Goal: Task Accomplishment & Management: Manage account settings

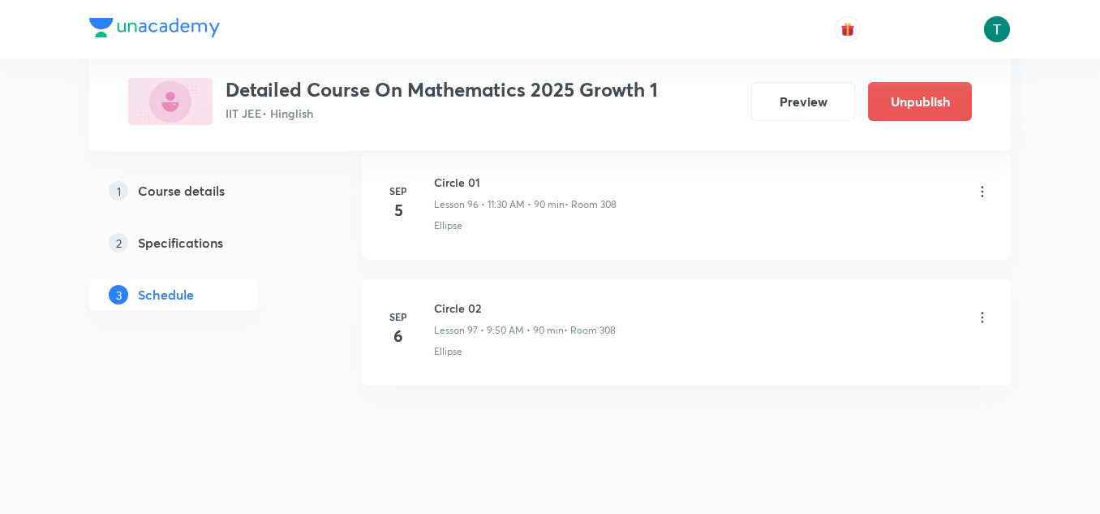
scroll to position [13044, 0]
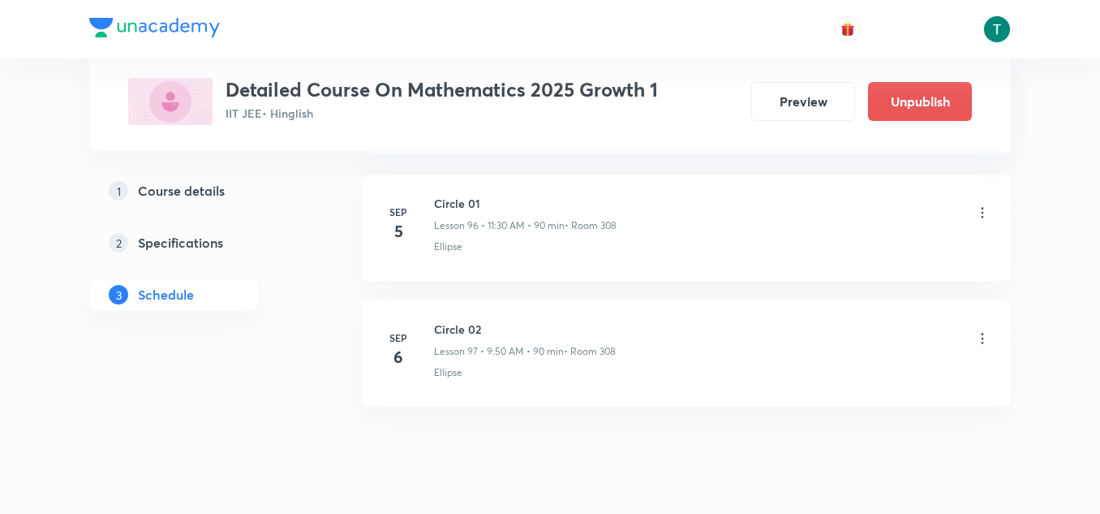
click at [978, 217] on icon at bounding box center [982, 212] width 16 height 16
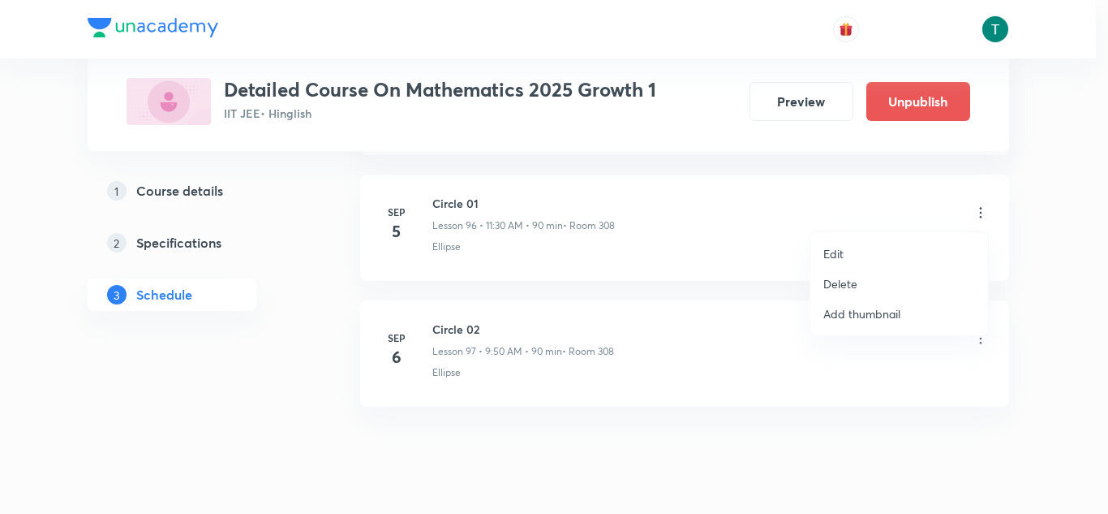
click at [837, 281] on p "Delete" at bounding box center [840, 283] width 34 height 17
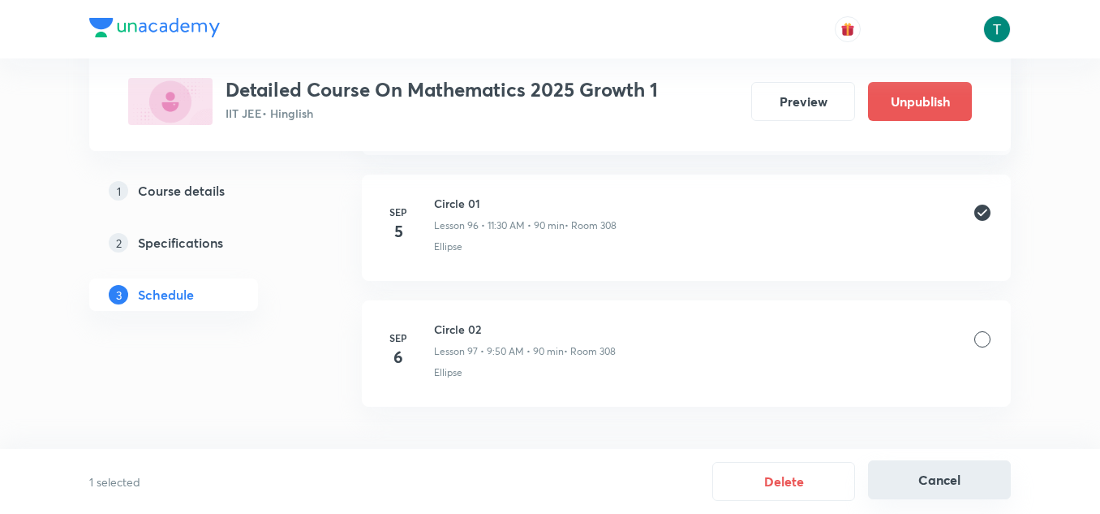
click at [937, 477] on button "Cancel" at bounding box center [939, 479] width 143 height 39
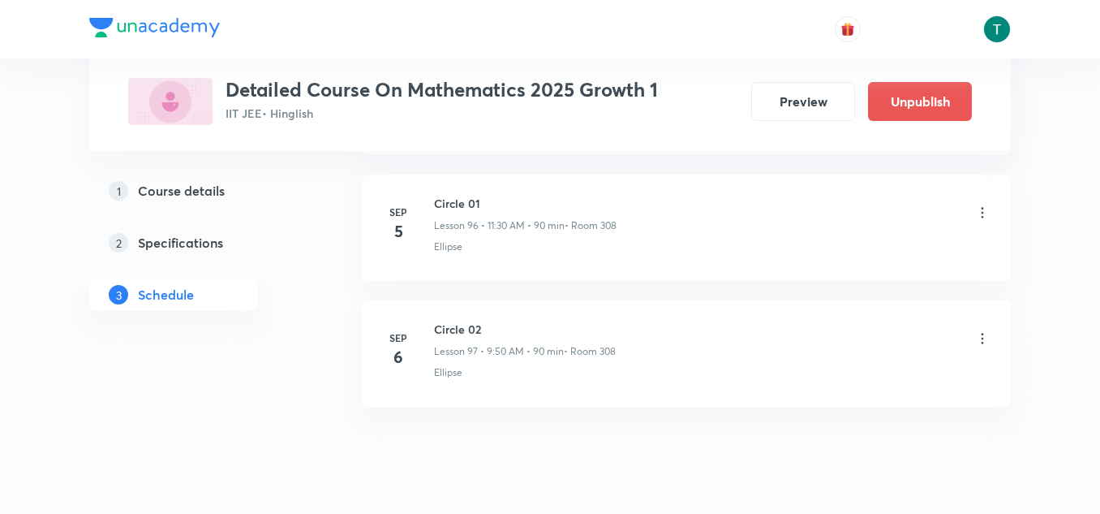
click at [978, 342] on icon at bounding box center [982, 338] width 16 height 16
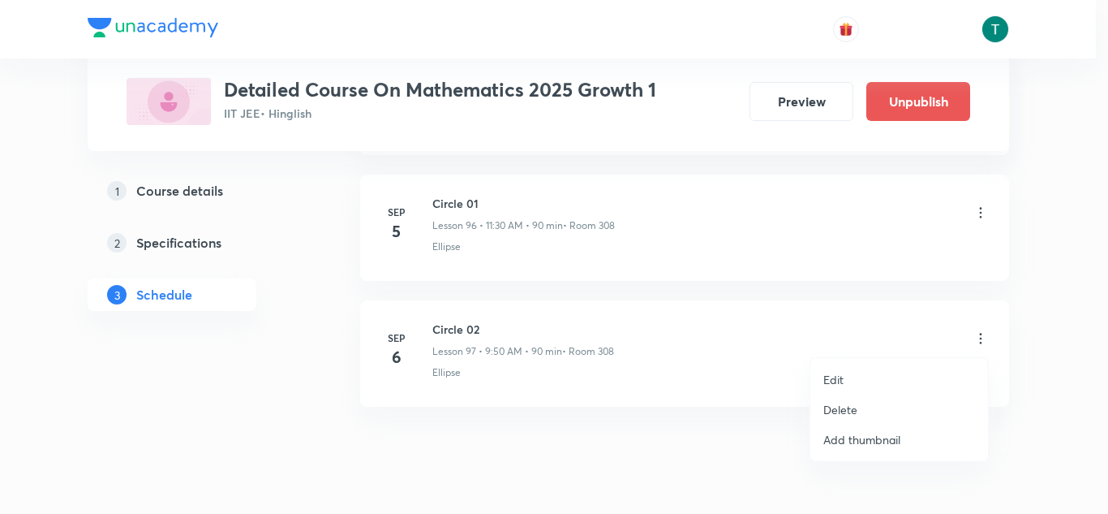
click at [837, 415] on p "Delete" at bounding box center [840, 409] width 34 height 17
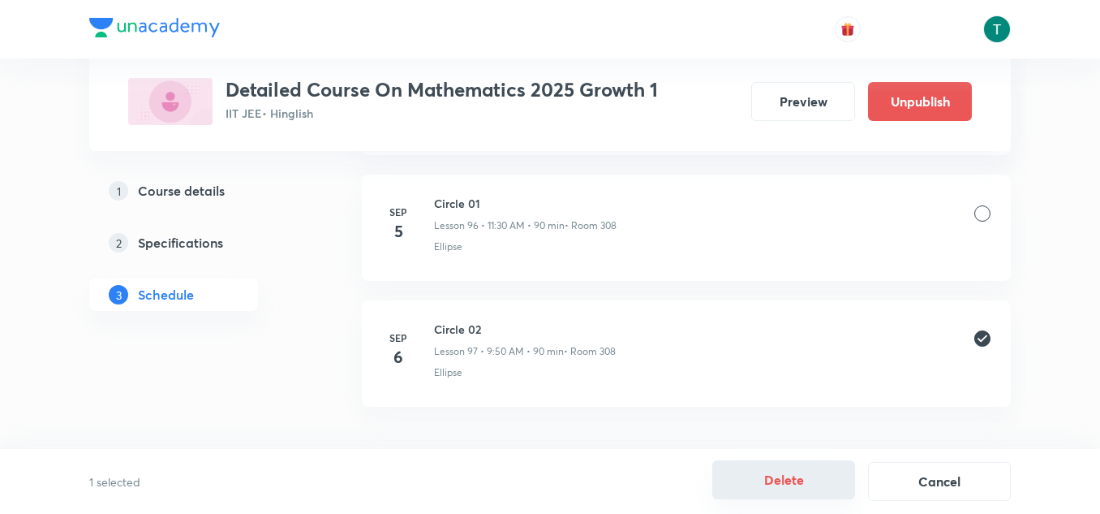
click at [777, 473] on button "Delete" at bounding box center [783, 479] width 143 height 39
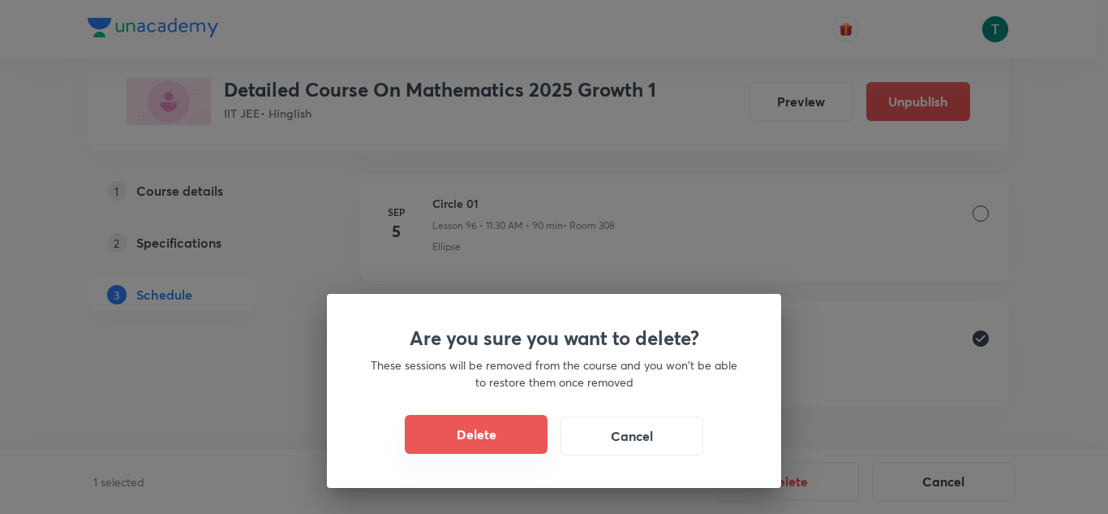
click at [510, 445] on button "Delete" at bounding box center [476, 434] width 143 height 39
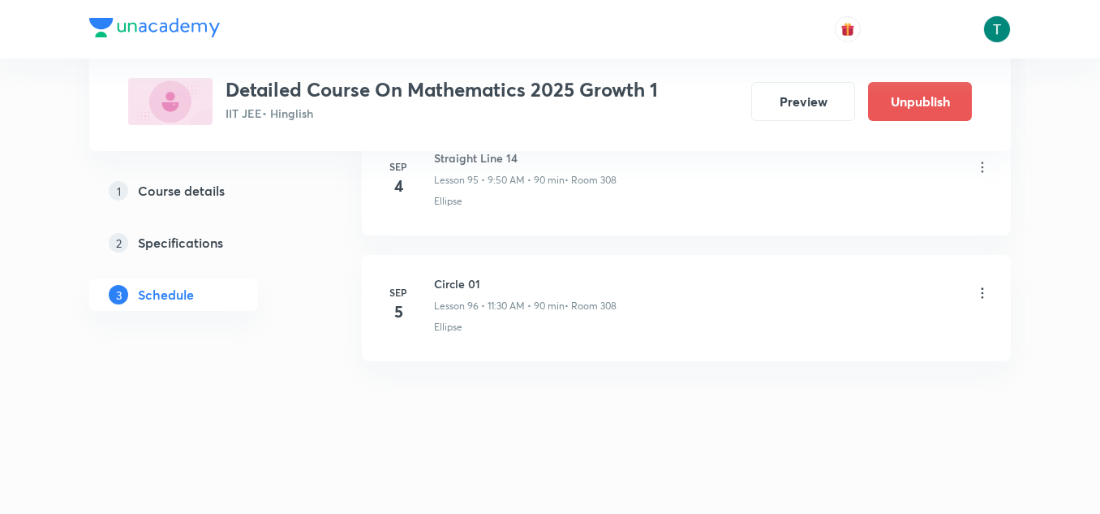
scroll to position [12963, 0]
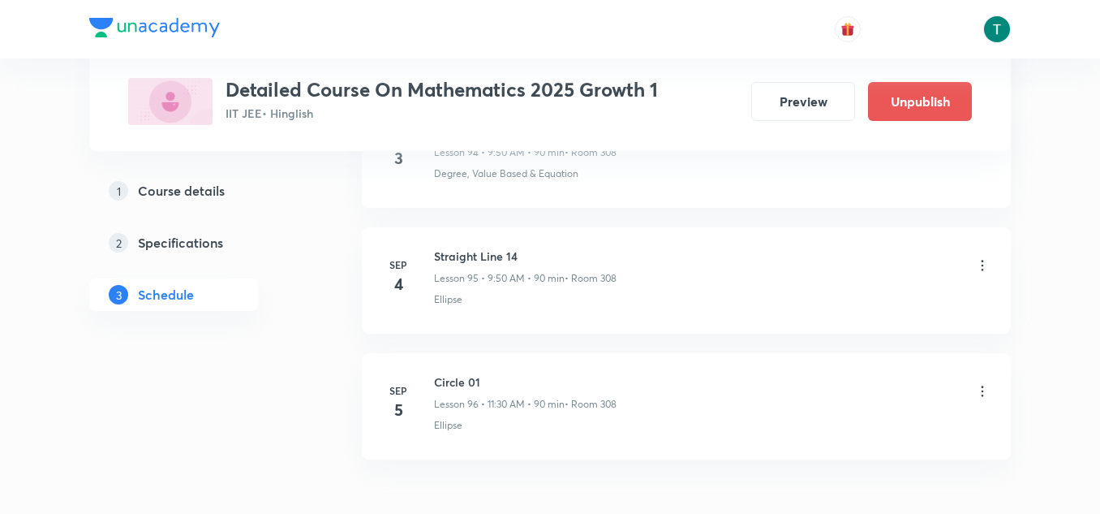
scroll to position [12807, 0]
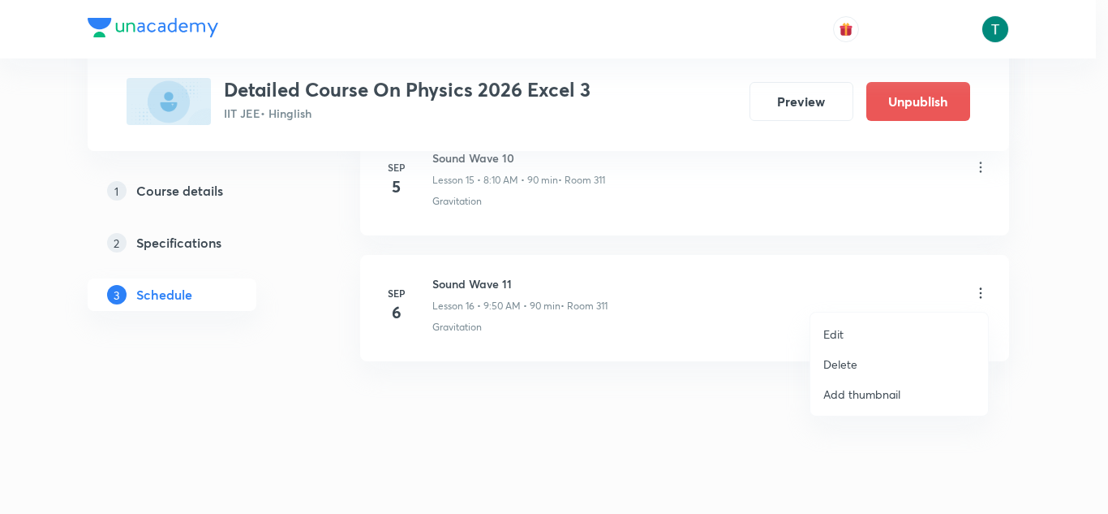
click at [853, 368] on p "Delete" at bounding box center [840, 363] width 34 height 17
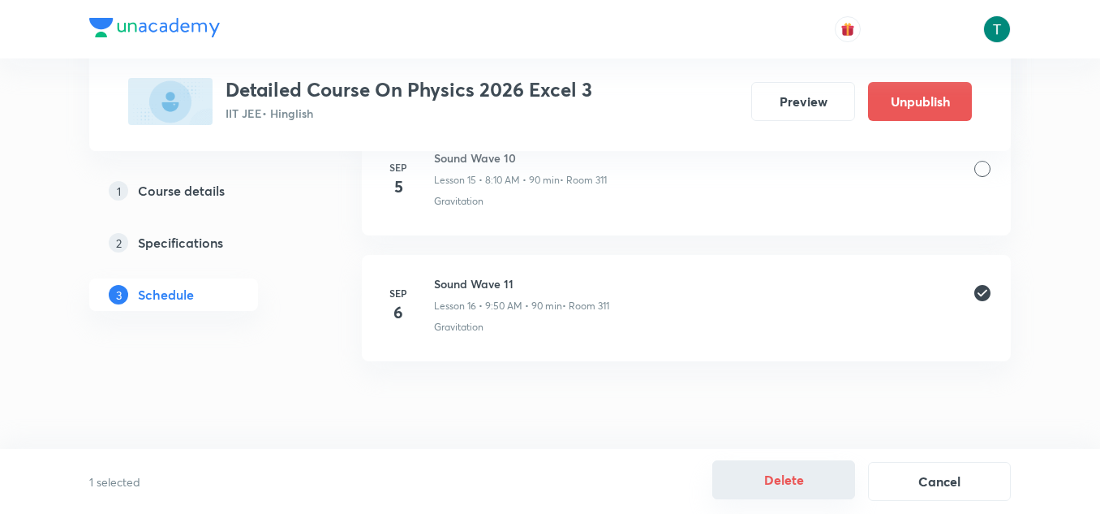
click at [790, 479] on button "Delete" at bounding box center [783, 479] width 143 height 39
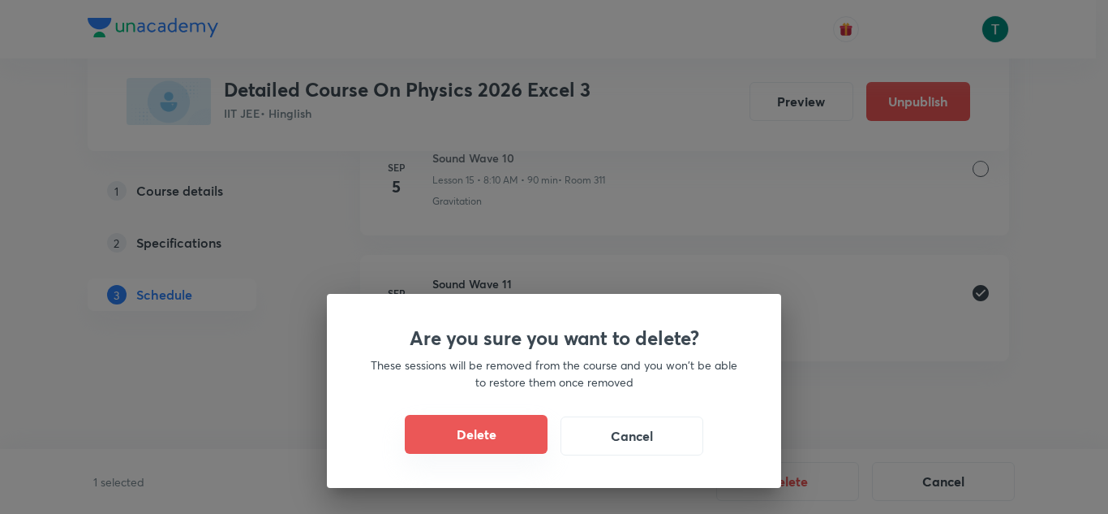
click at [522, 430] on button "Delete" at bounding box center [476, 434] width 143 height 39
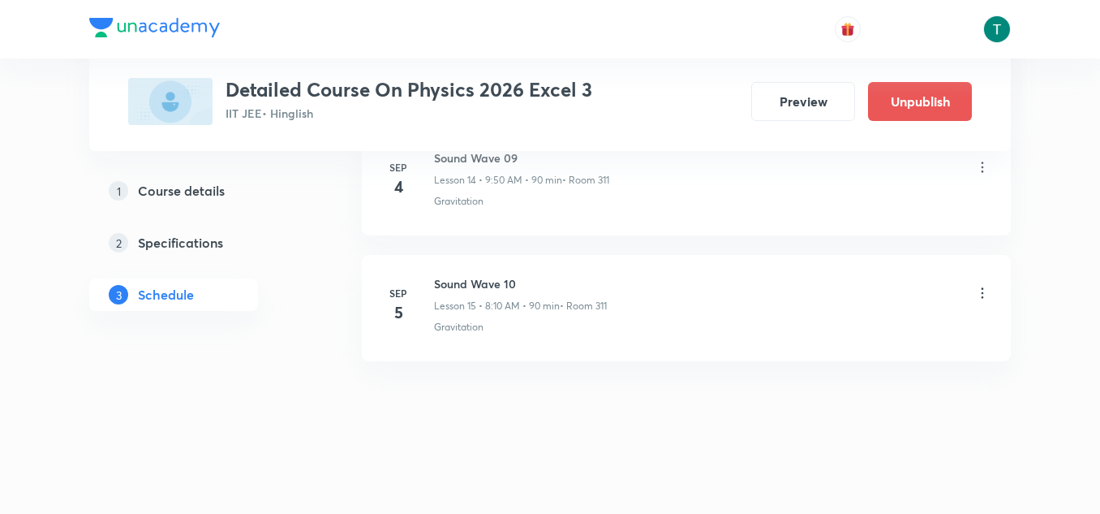
scroll to position [2673, 0]
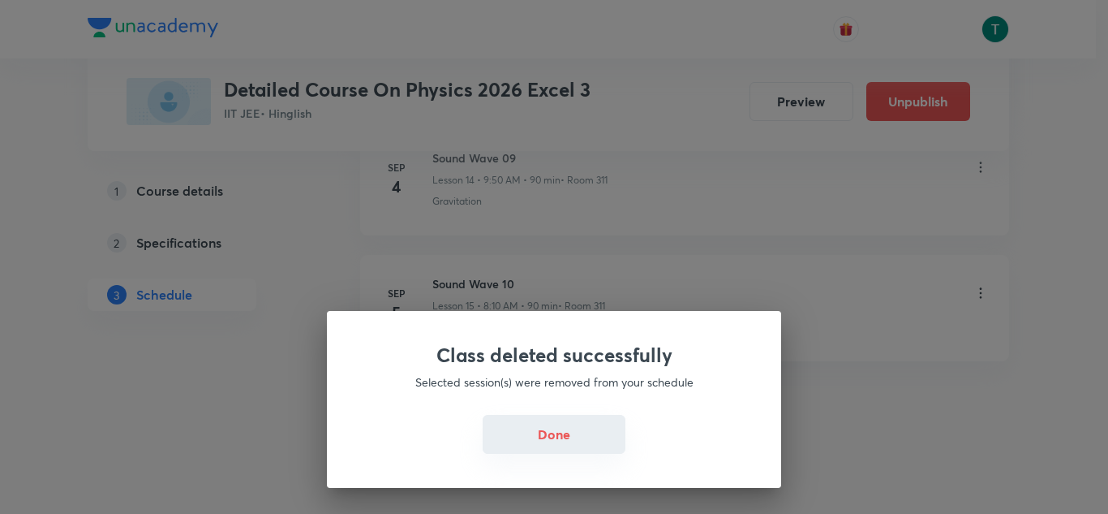
click at [544, 433] on button "Done" at bounding box center [554, 434] width 143 height 39
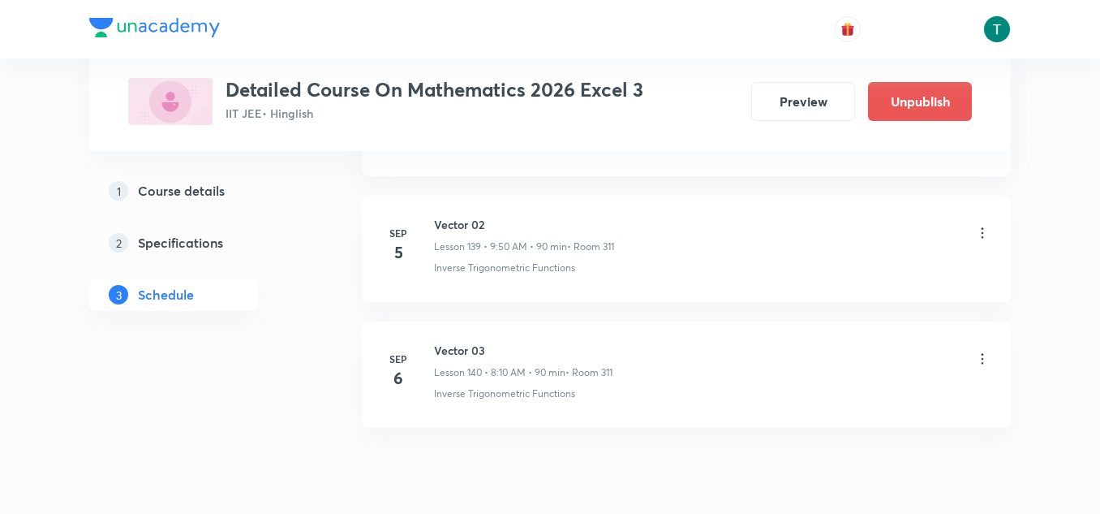
scroll to position [18392, 0]
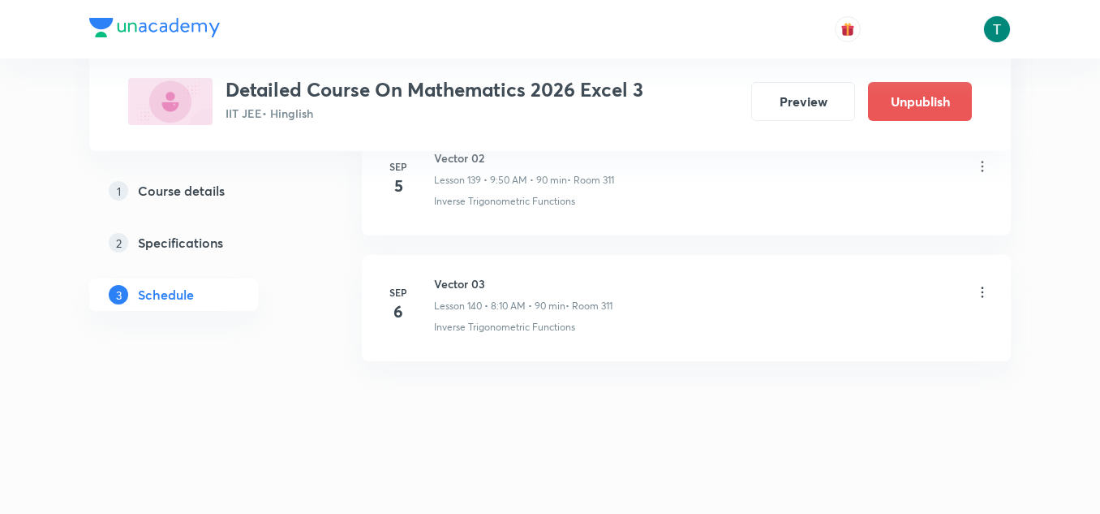
click at [978, 291] on icon at bounding box center [982, 292] width 16 height 16
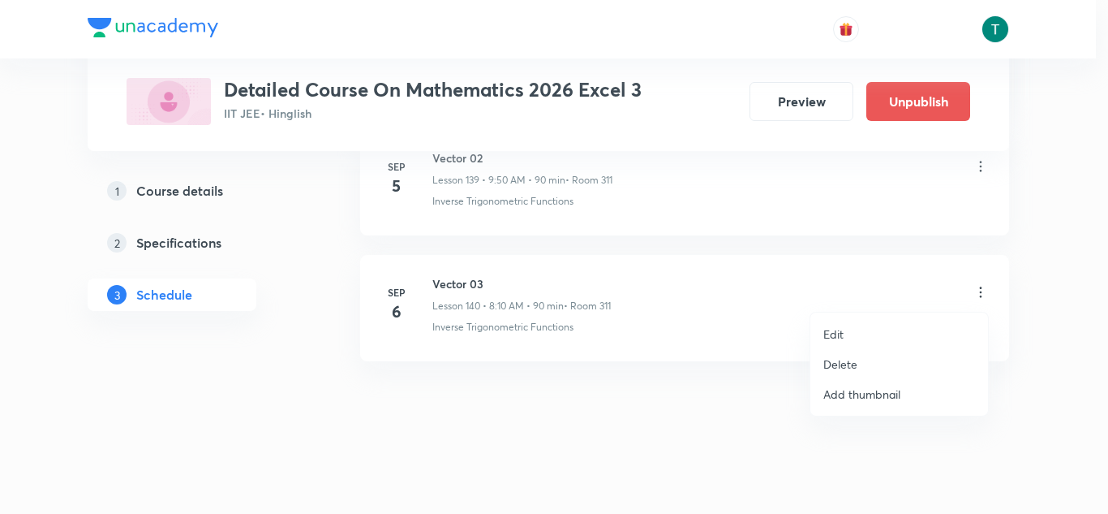
click at [856, 360] on p "Delete" at bounding box center [840, 363] width 34 height 17
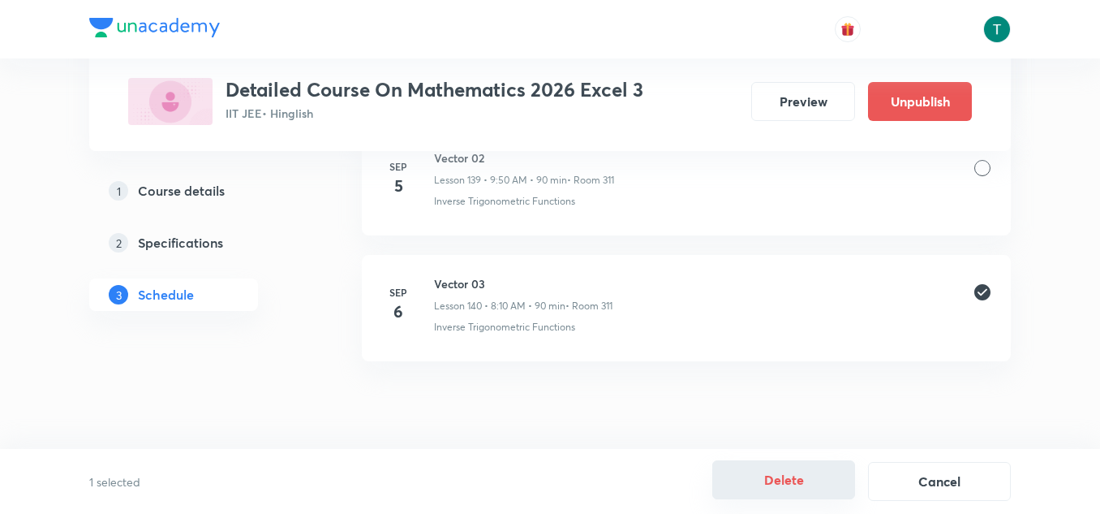
click at [772, 491] on button "Delete" at bounding box center [783, 479] width 143 height 39
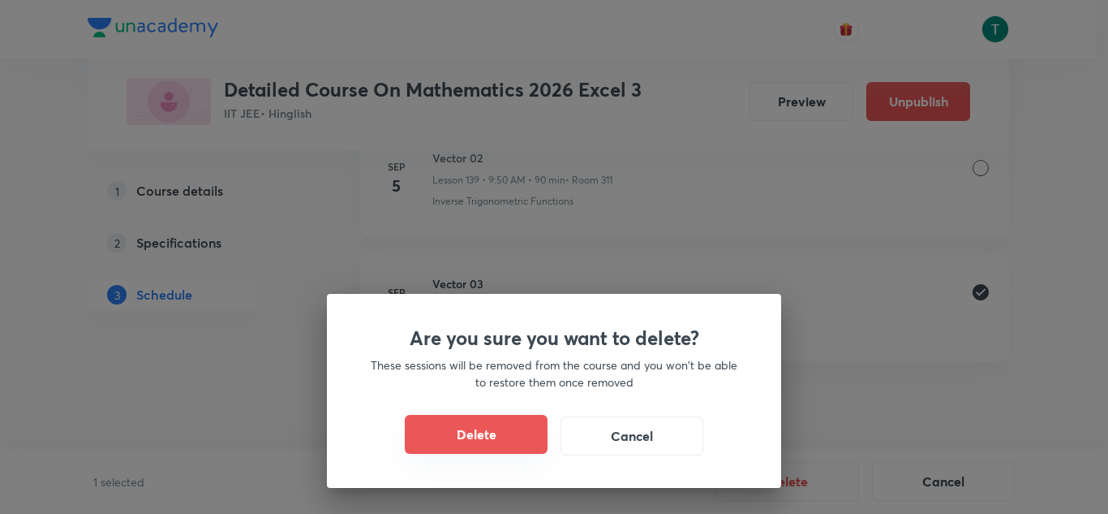
click at [514, 428] on button "Delete" at bounding box center [476, 434] width 143 height 39
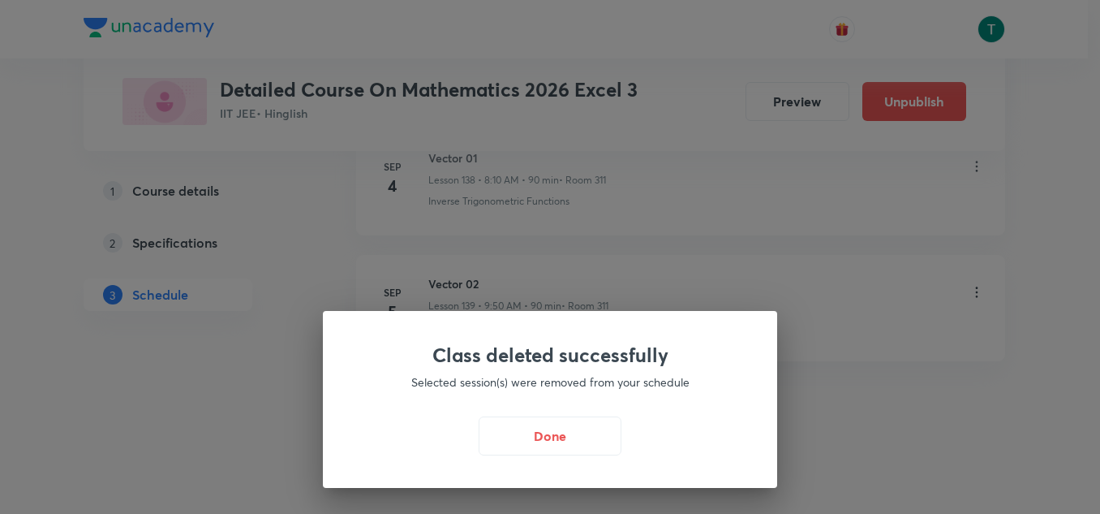
scroll to position [18266, 0]
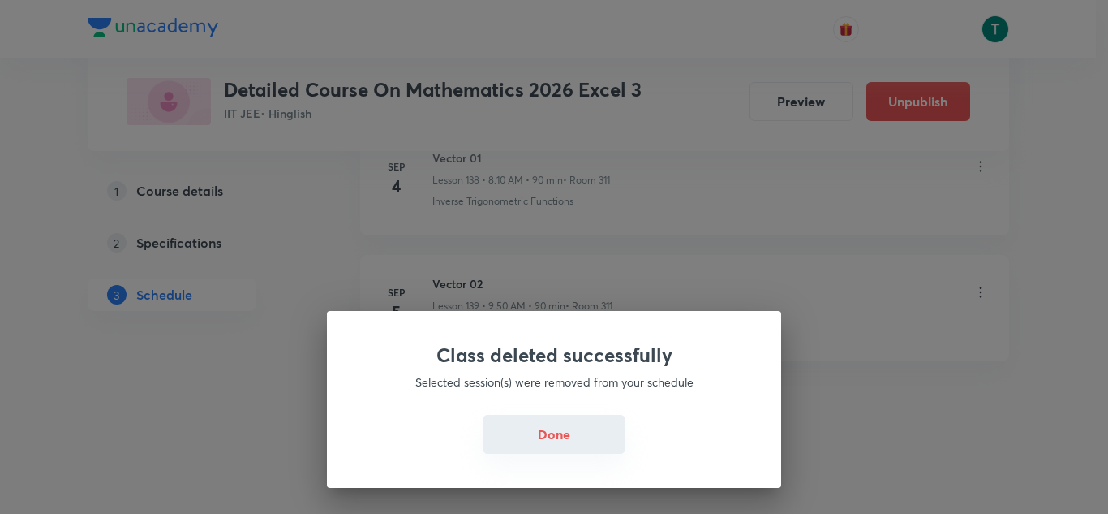
click at [533, 419] on button "Done" at bounding box center [554, 434] width 143 height 39
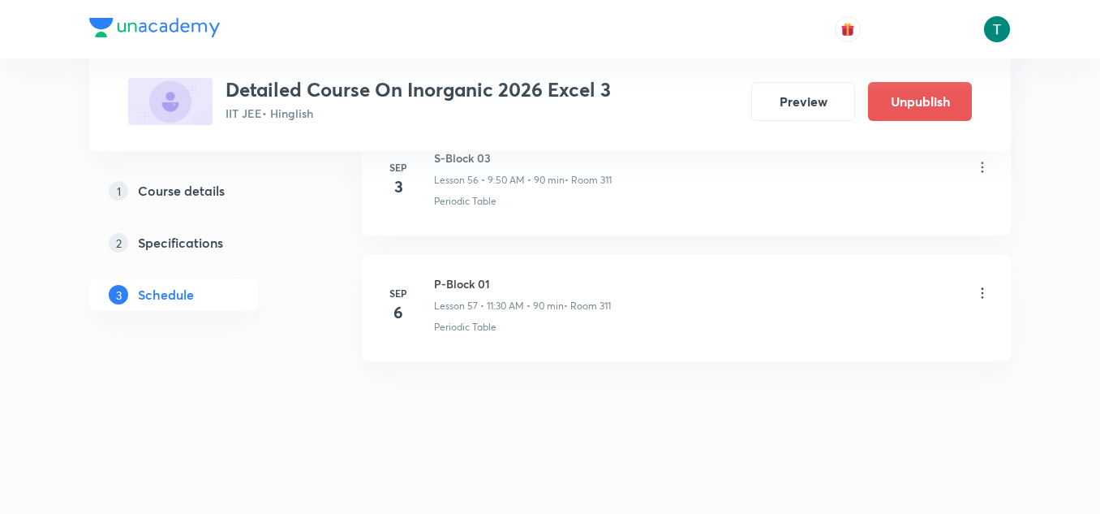
click at [980, 290] on icon at bounding box center [982, 293] width 16 height 16
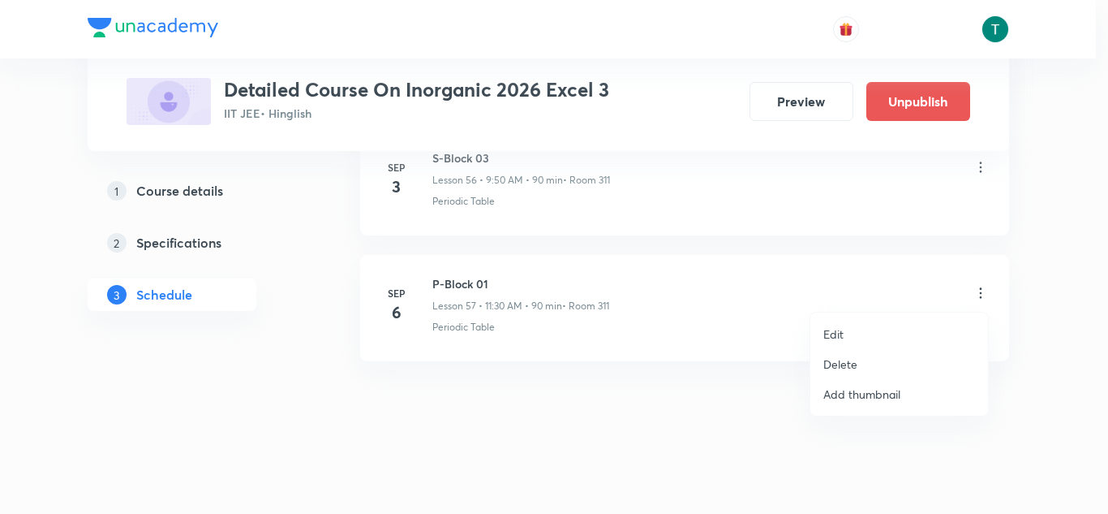
click at [847, 363] on p "Delete" at bounding box center [840, 363] width 34 height 17
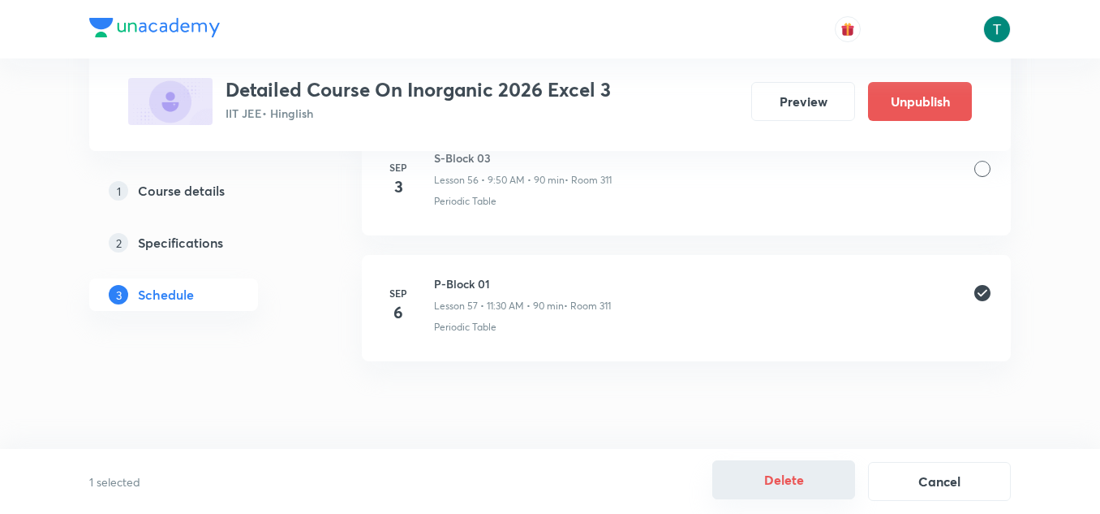
click at [776, 473] on button "Delete" at bounding box center [783, 479] width 143 height 39
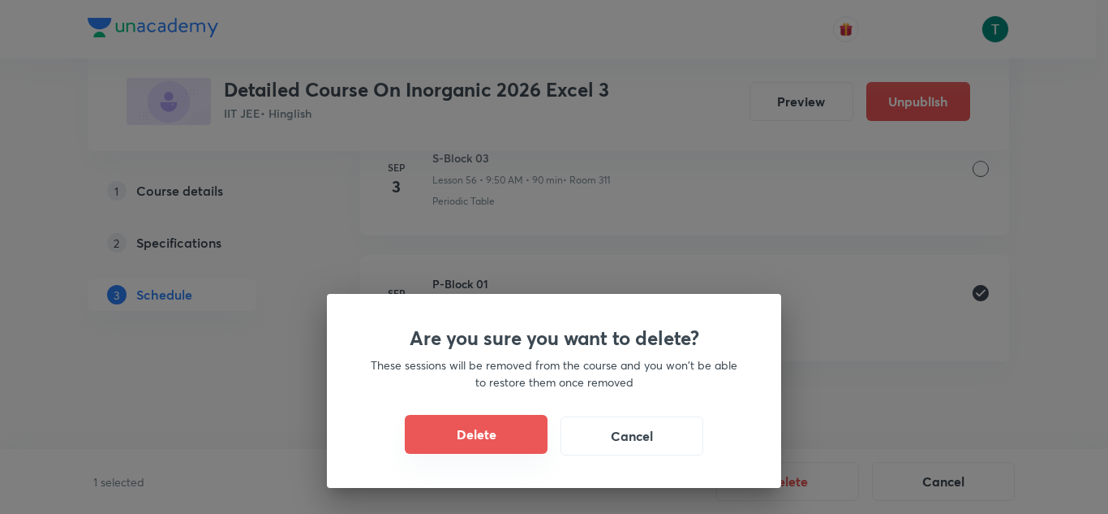
click at [483, 434] on button "Delete" at bounding box center [476, 434] width 143 height 39
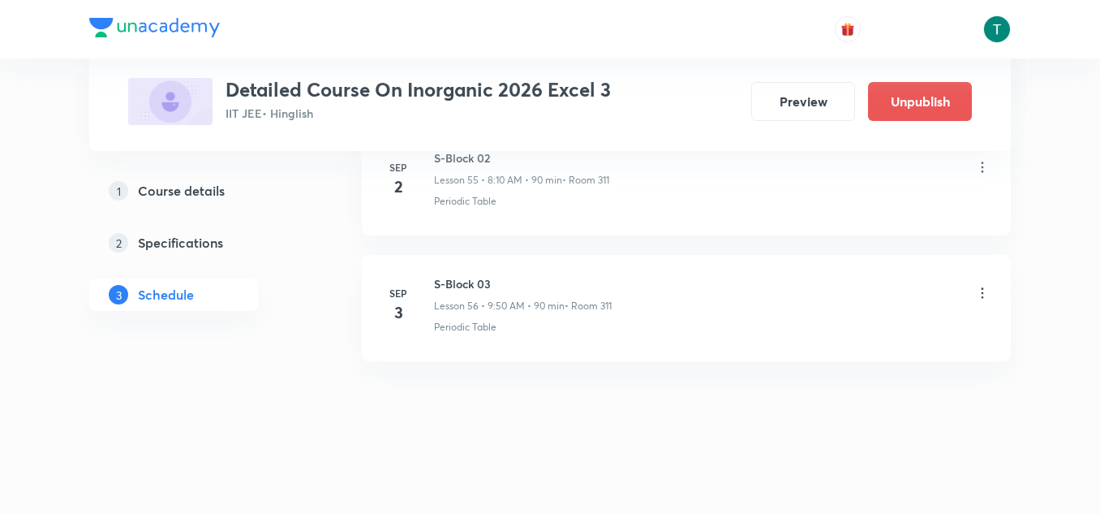
scroll to position [7828, 0]
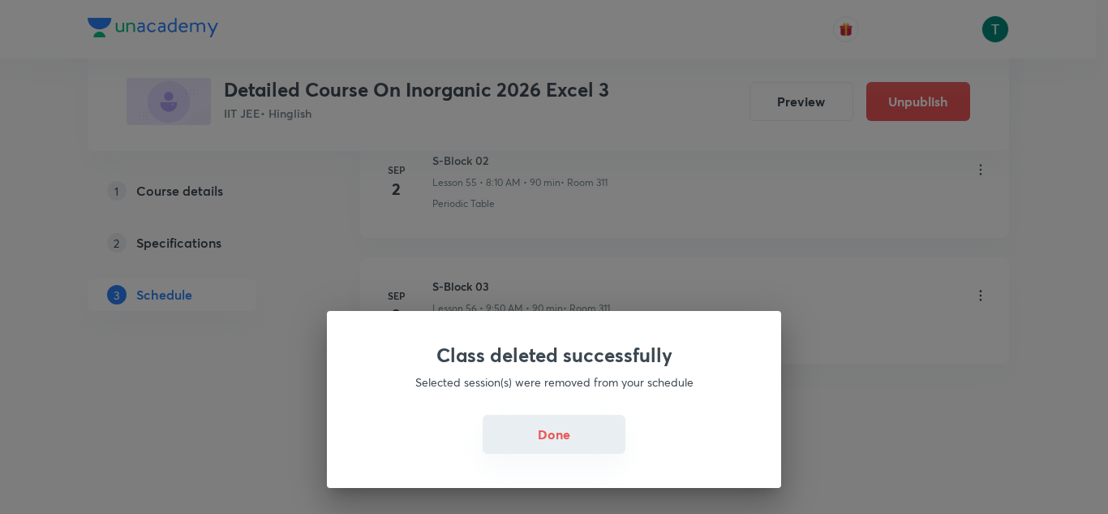
click at [561, 448] on button "Done" at bounding box center [554, 434] width 143 height 39
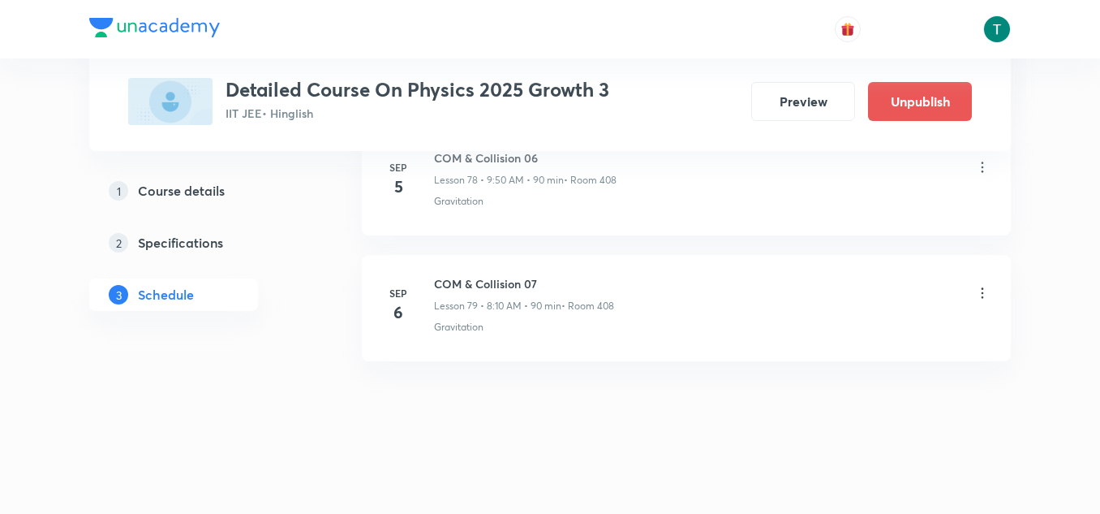
click at [980, 289] on icon at bounding box center [982, 293] width 16 height 16
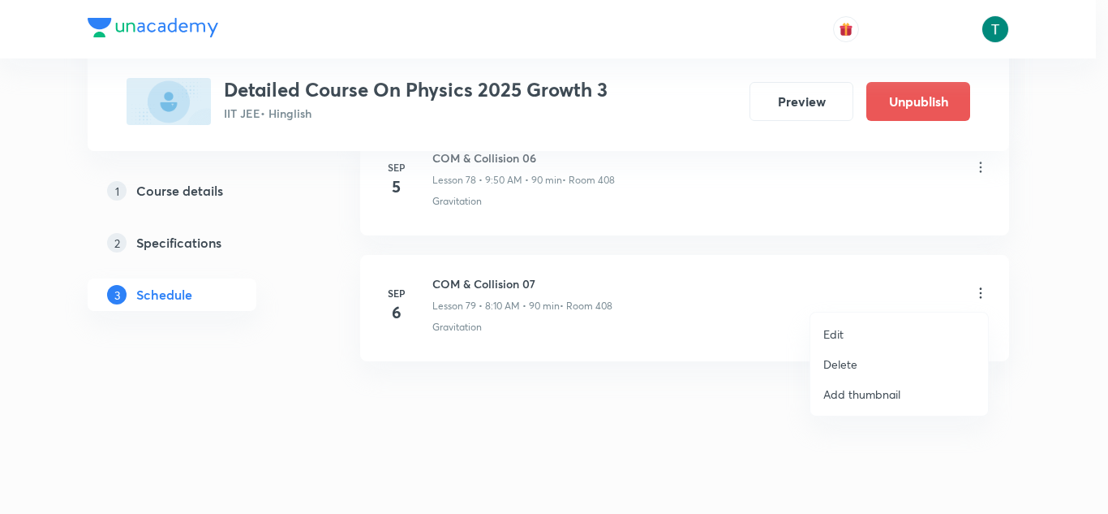
click at [837, 364] on p "Delete" at bounding box center [840, 363] width 34 height 17
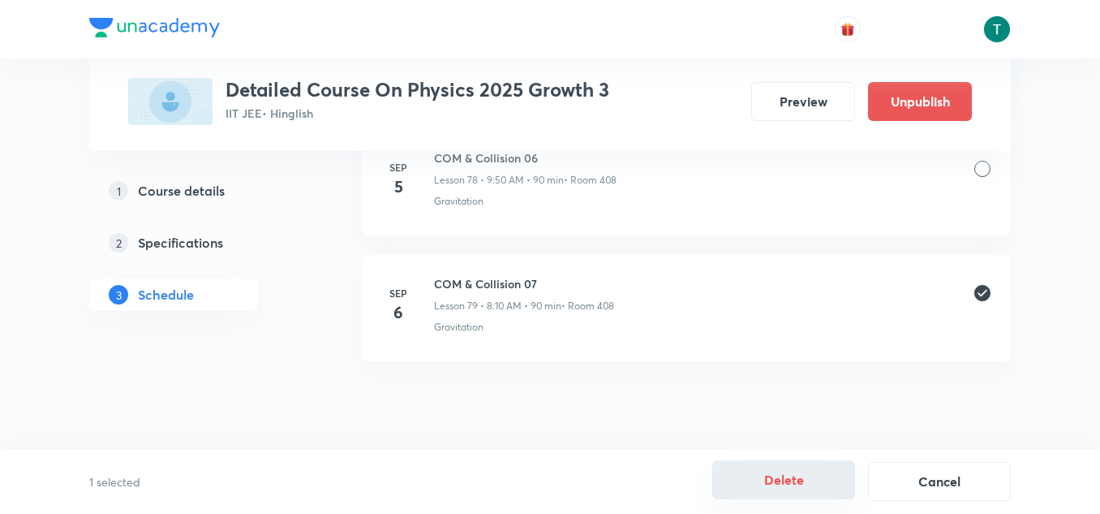
click at [754, 468] on button "Delete" at bounding box center [783, 479] width 143 height 39
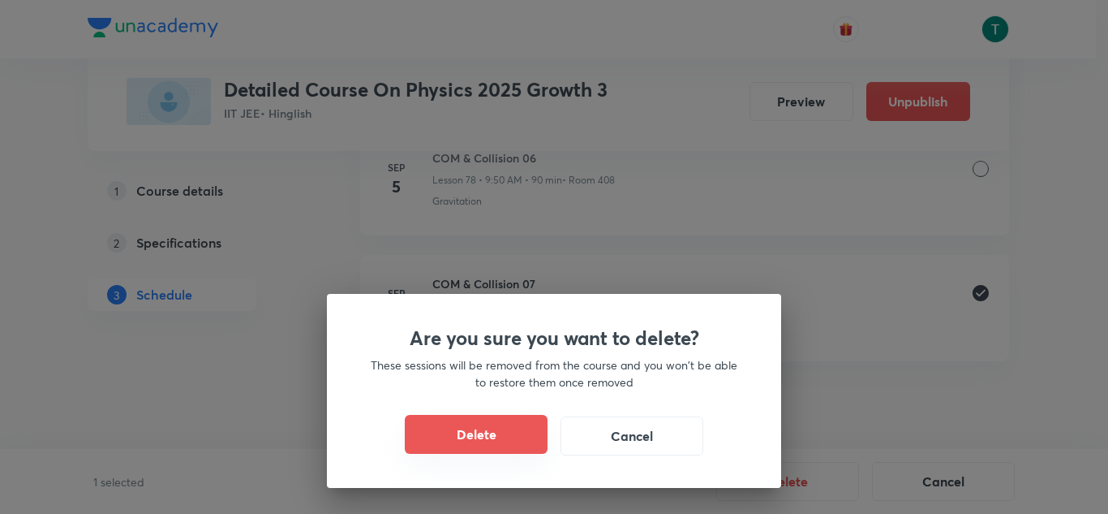
click at [510, 428] on button "Delete" at bounding box center [476, 434] width 143 height 39
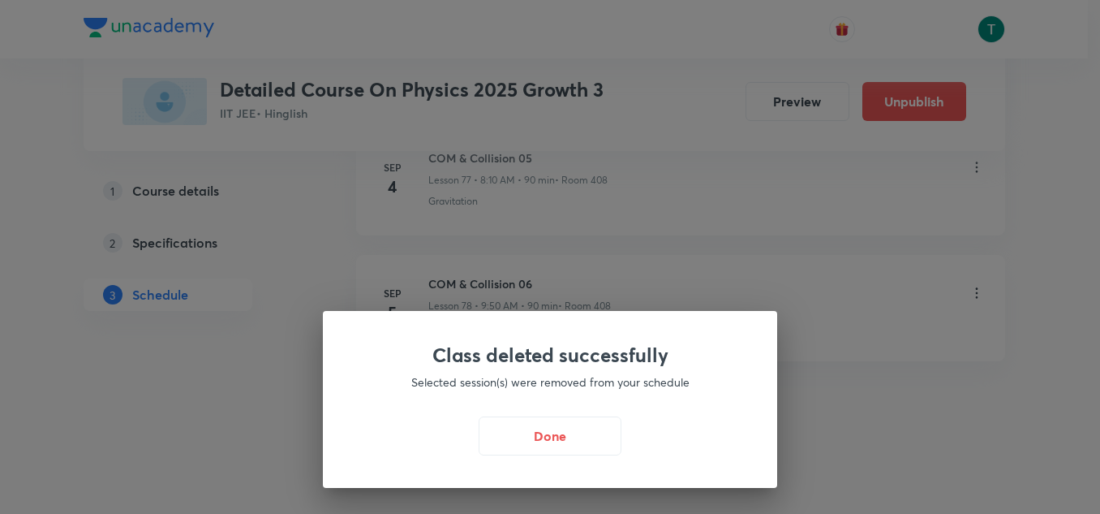
scroll to position [10595, 0]
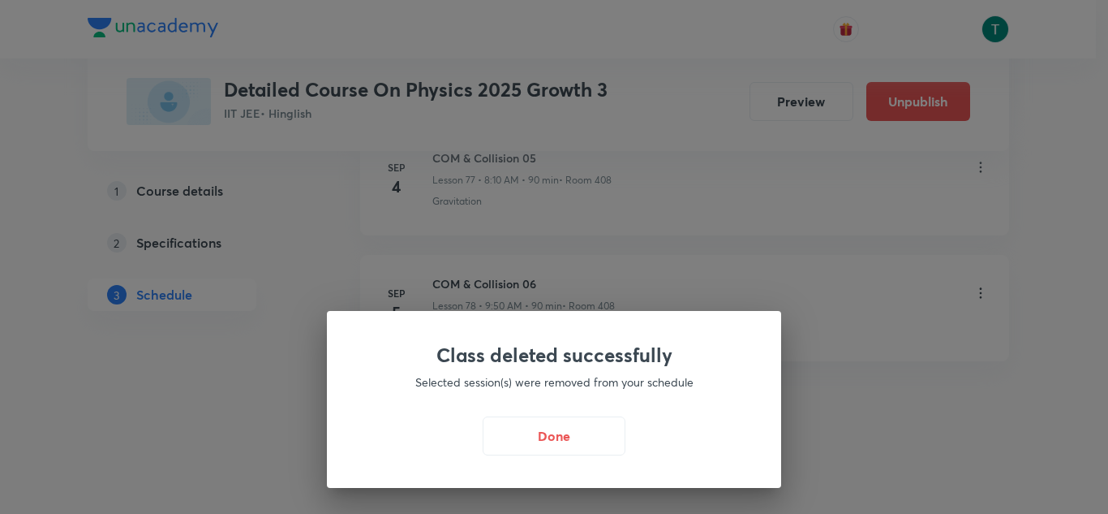
click at [546, 413] on div "Class deleted successfully Selected session(s) were removed from your schedule …" at bounding box center [554, 399] width 454 height 177
click at [542, 432] on button "Done" at bounding box center [554, 434] width 143 height 39
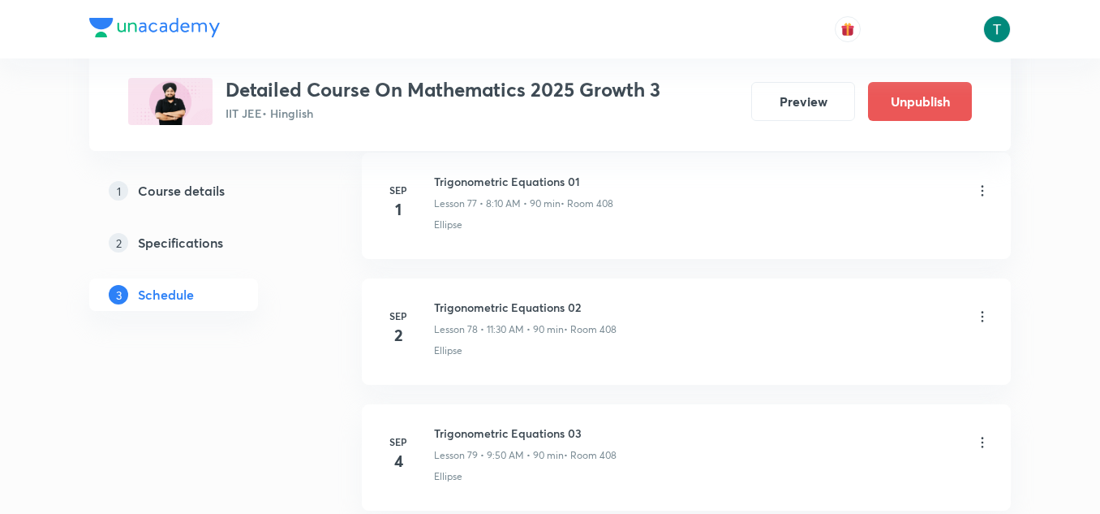
scroll to position [11077, 0]
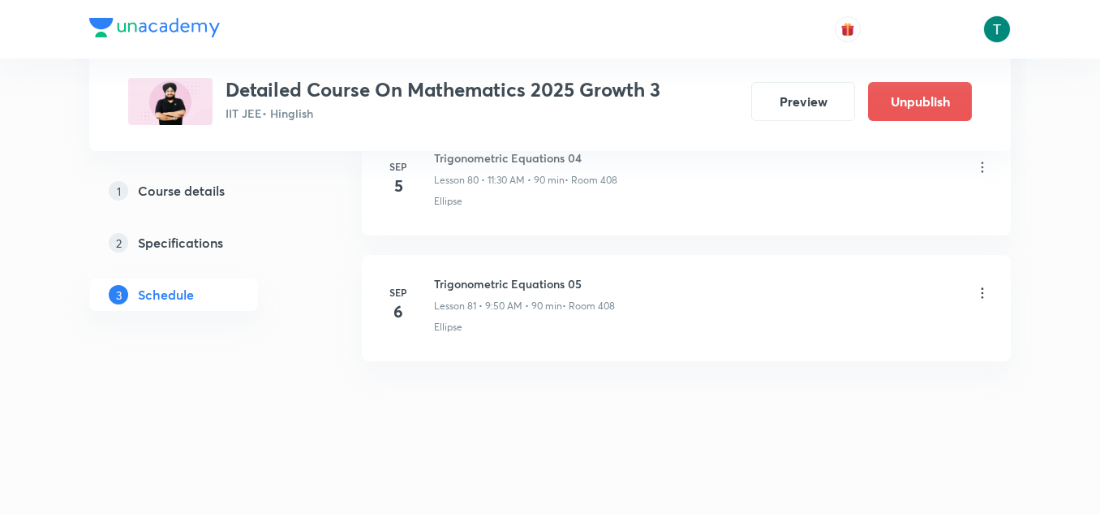
click at [979, 287] on icon at bounding box center [982, 293] width 16 height 16
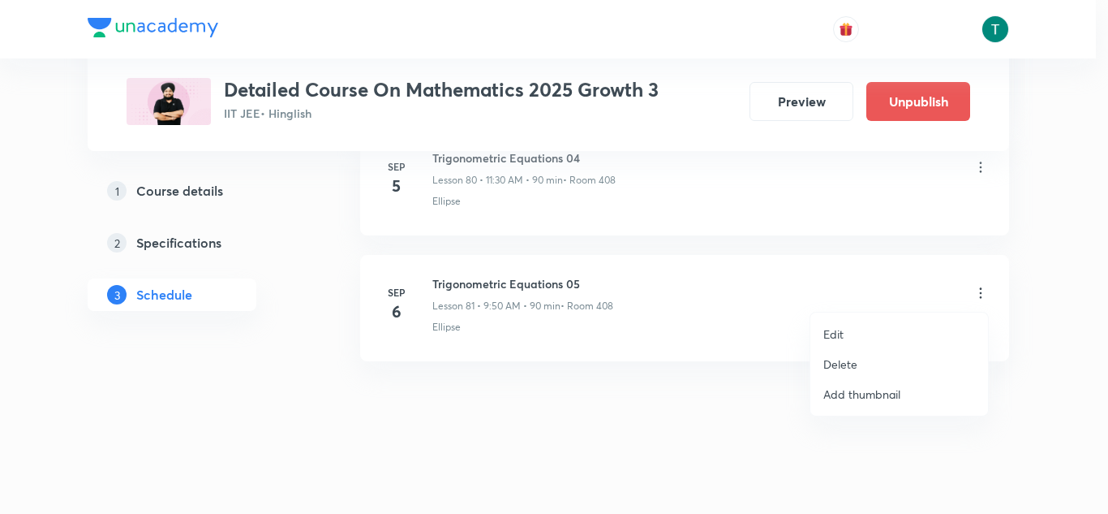
click at [865, 359] on li "Delete" at bounding box center [899, 364] width 178 height 30
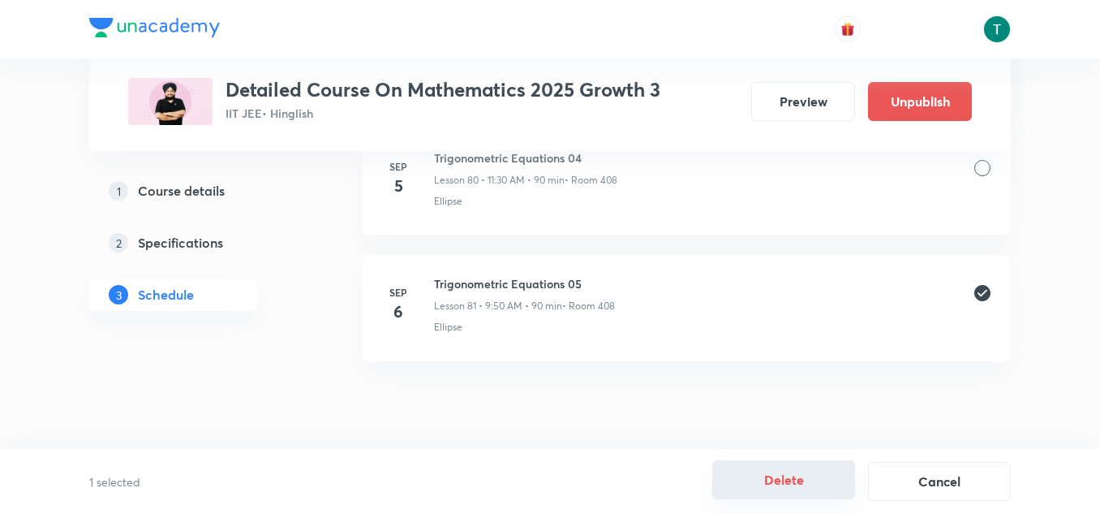
click at [753, 475] on button "Delete" at bounding box center [783, 479] width 143 height 39
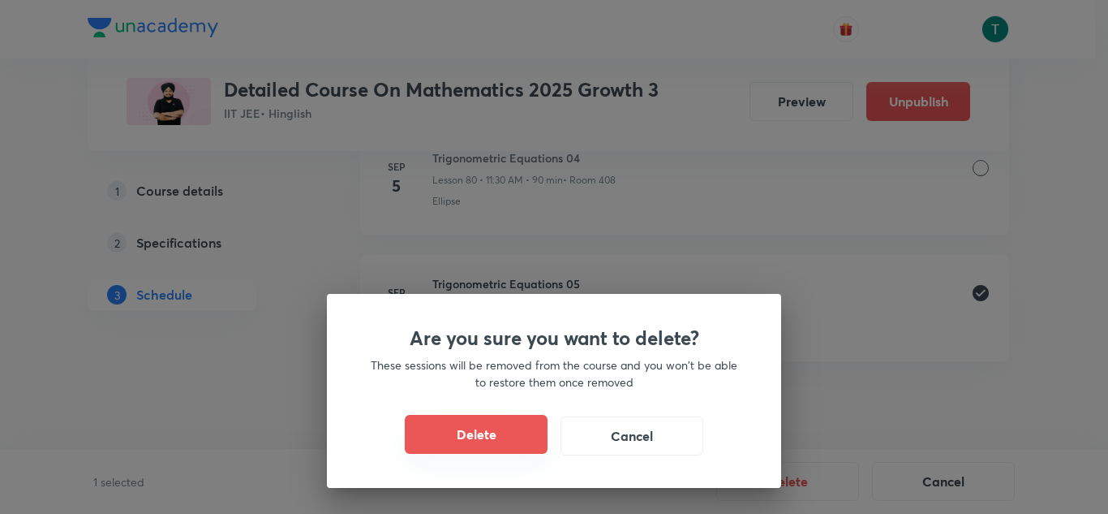
click at [497, 442] on button "Delete" at bounding box center [476, 434] width 143 height 39
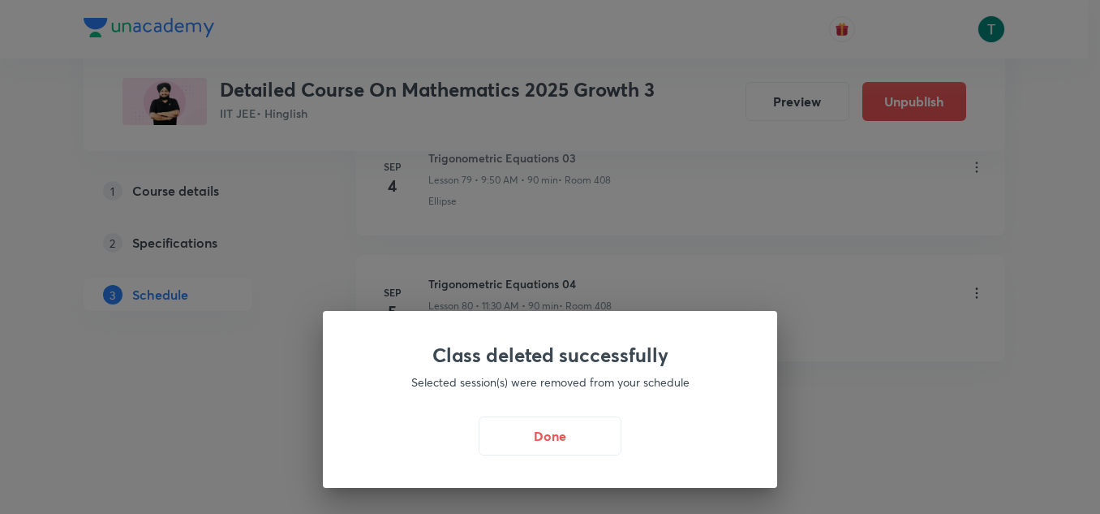
scroll to position [10951, 0]
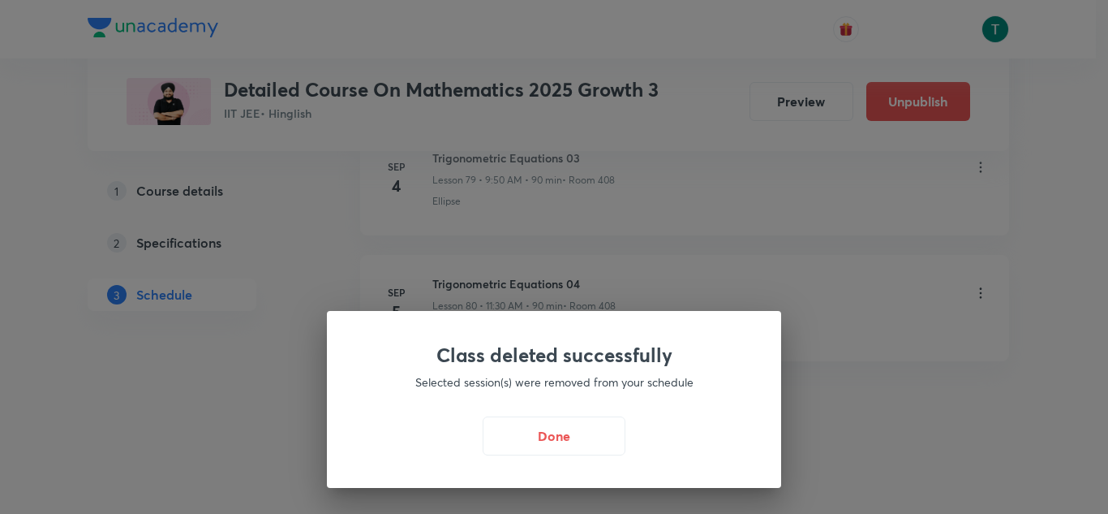
click at [518, 414] on div "Class deleted successfully Selected session(s) were removed from your schedule …" at bounding box center [554, 399] width 454 height 177
click at [531, 437] on button "Done" at bounding box center [554, 434] width 143 height 39
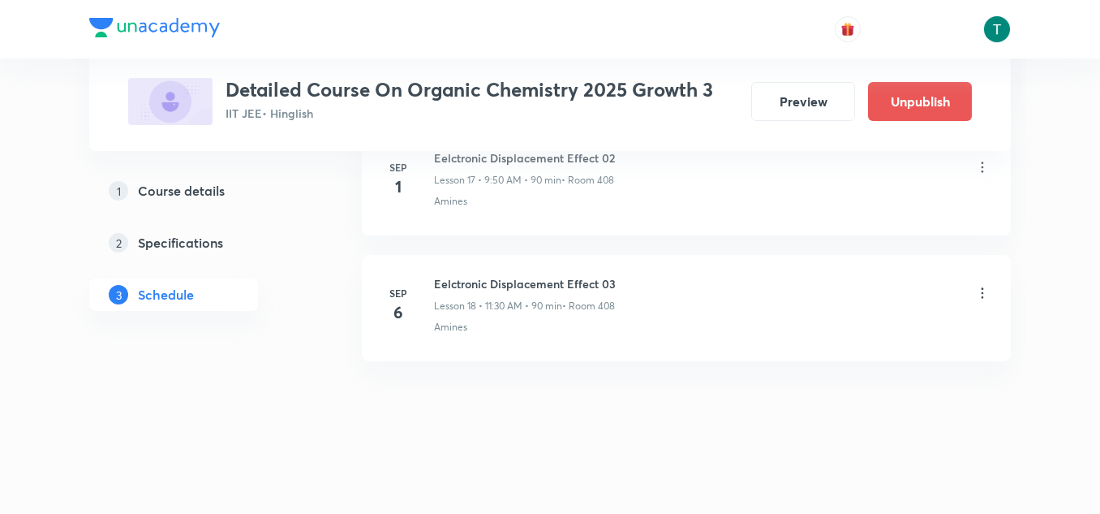
click at [985, 287] on icon at bounding box center [982, 293] width 16 height 16
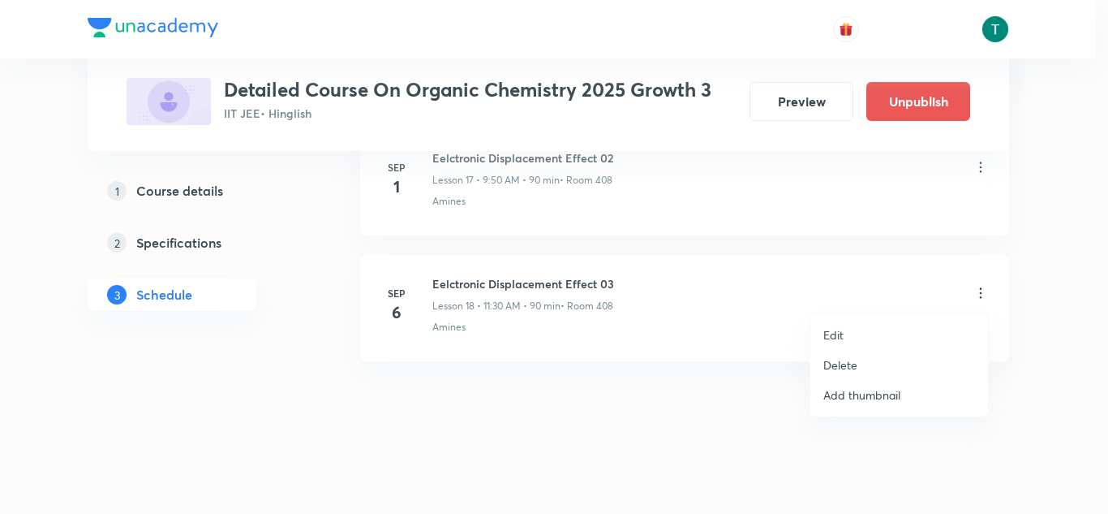
click at [855, 367] on p "Delete" at bounding box center [840, 364] width 34 height 17
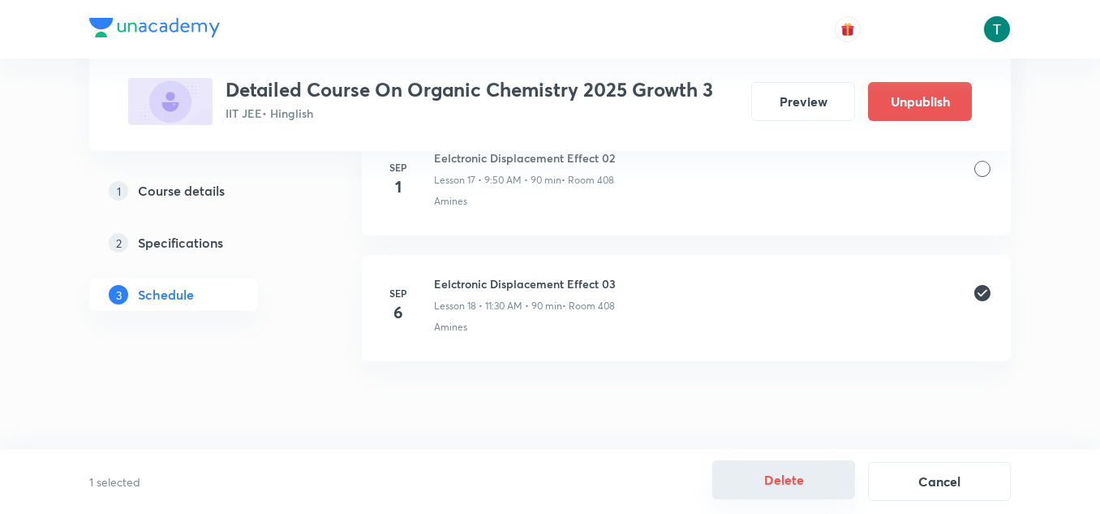
click at [775, 473] on button "Delete" at bounding box center [783, 479] width 143 height 39
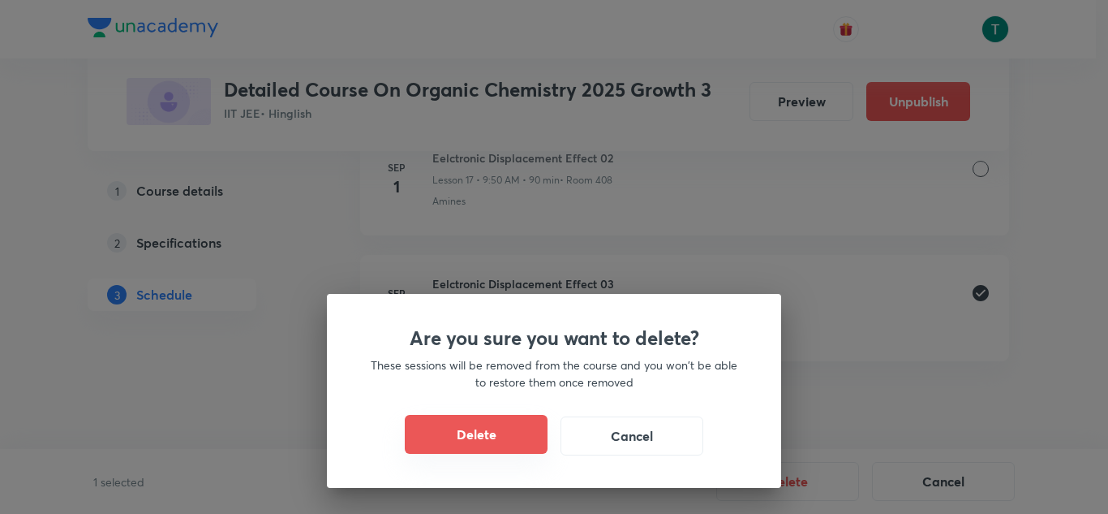
click at [524, 429] on button "Delete" at bounding box center [476, 434] width 143 height 39
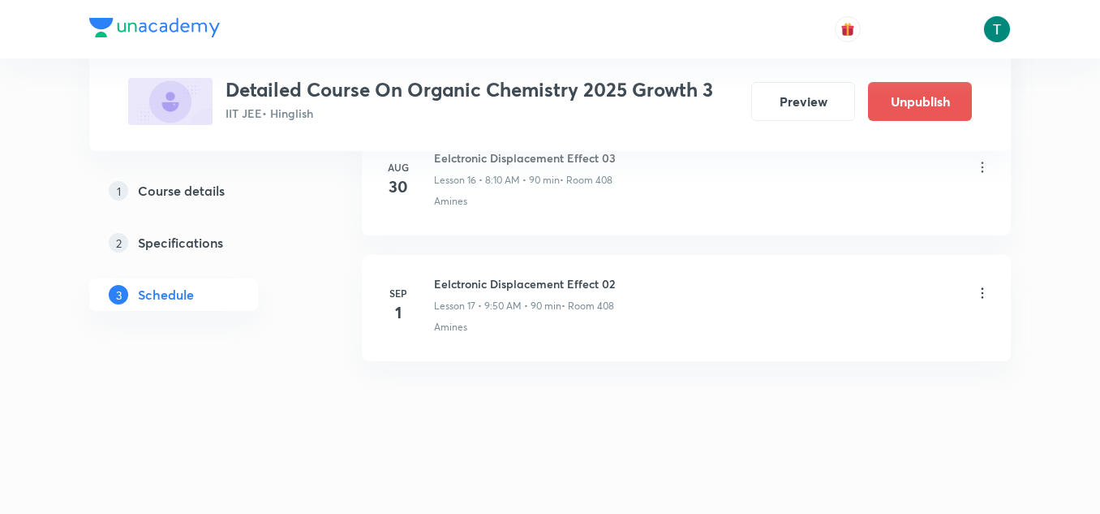
scroll to position [2924, 0]
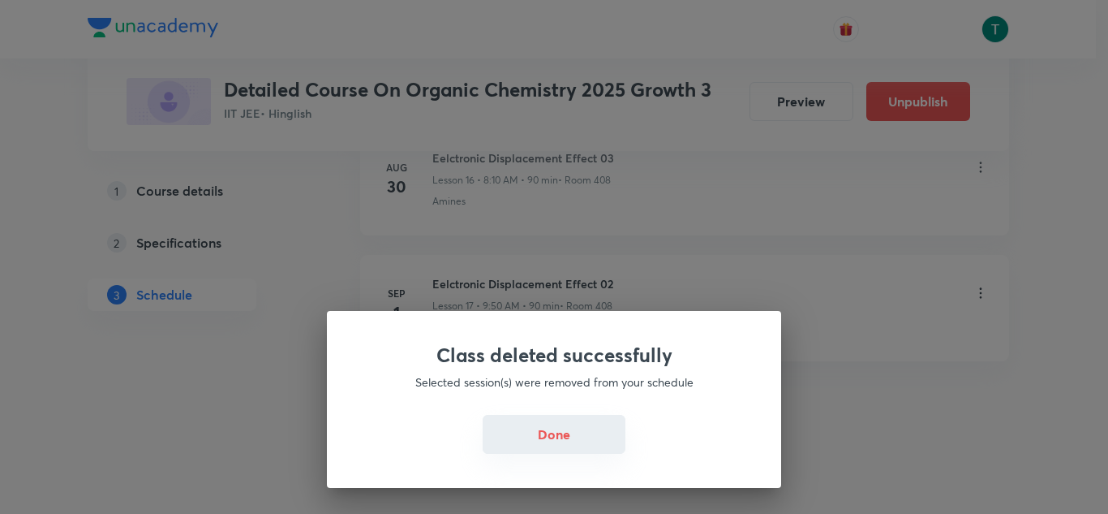
click at [539, 424] on button "Done" at bounding box center [554, 434] width 143 height 39
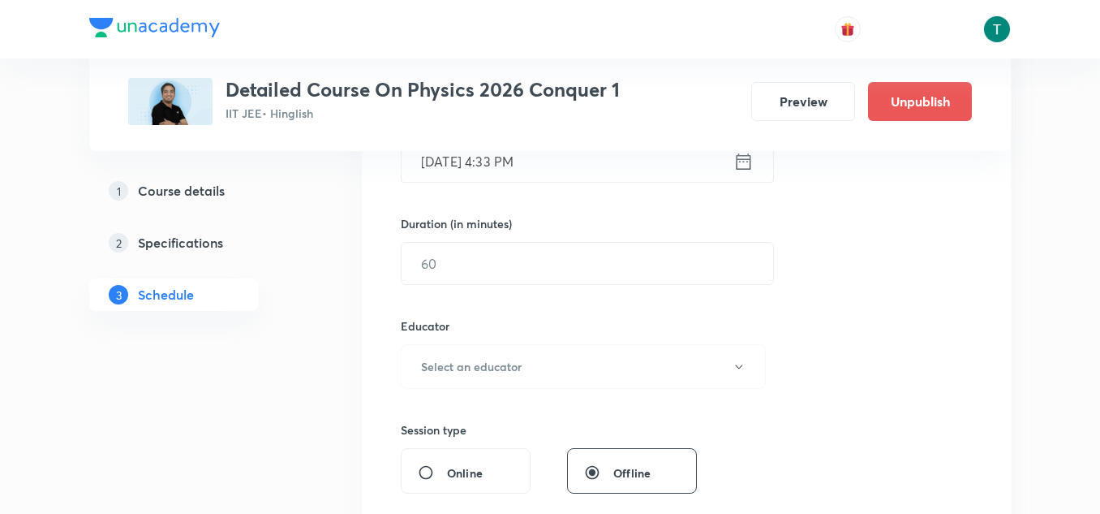
scroll to position [16358, 0]
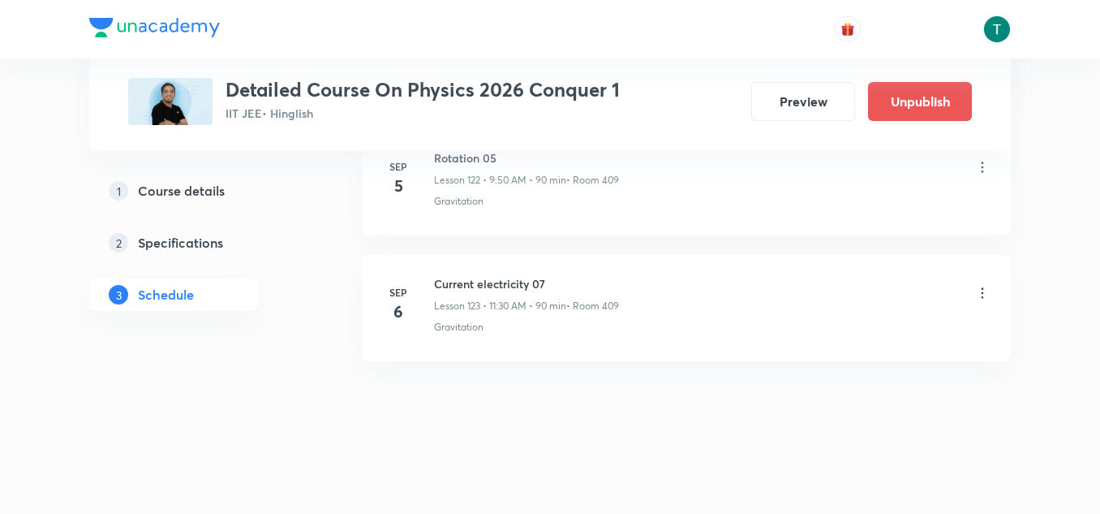
click at [980, 293] on icon at bounding box center [982, 293] width 16 height 16
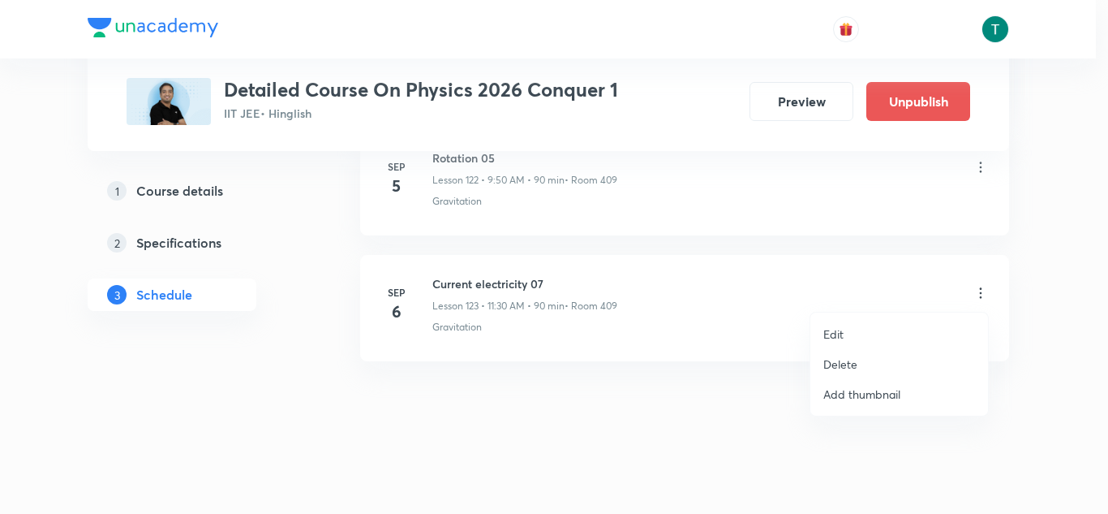
click at [835, 362] on p "Delete" at bounding box center [840, 363] width 34 height 17
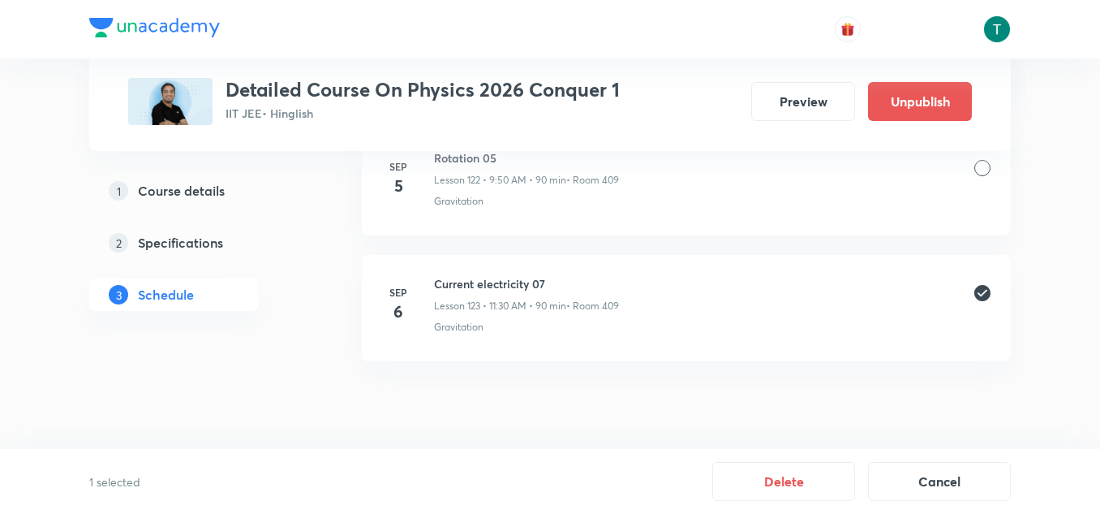
click at [801, 462] on button "Delete" at bounding box center [783, 481] width 143 height 39
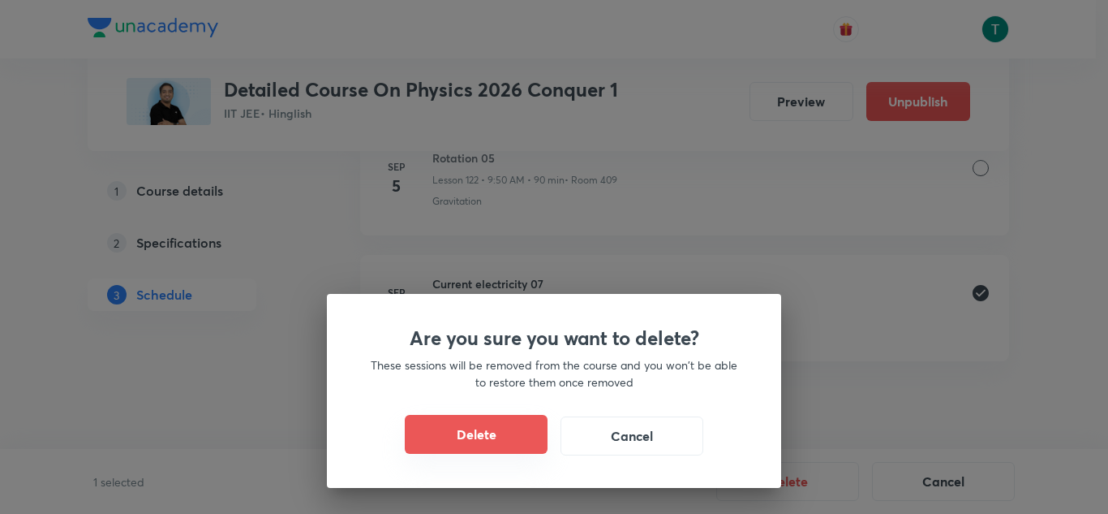
click at [524, 429] on button "Delete" at bounding box center [476, 434] width 143 height 39
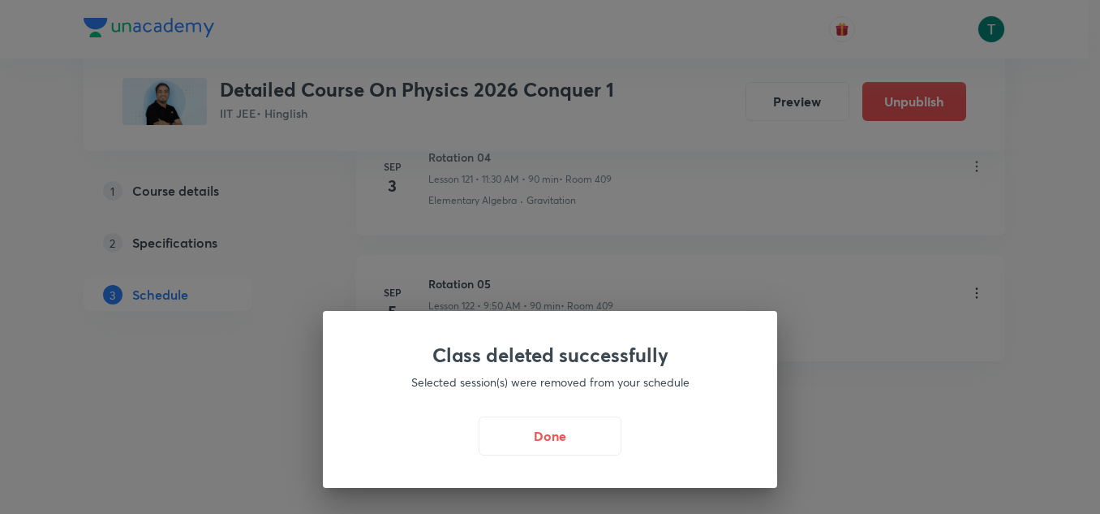
scroll to position [16232, 0]
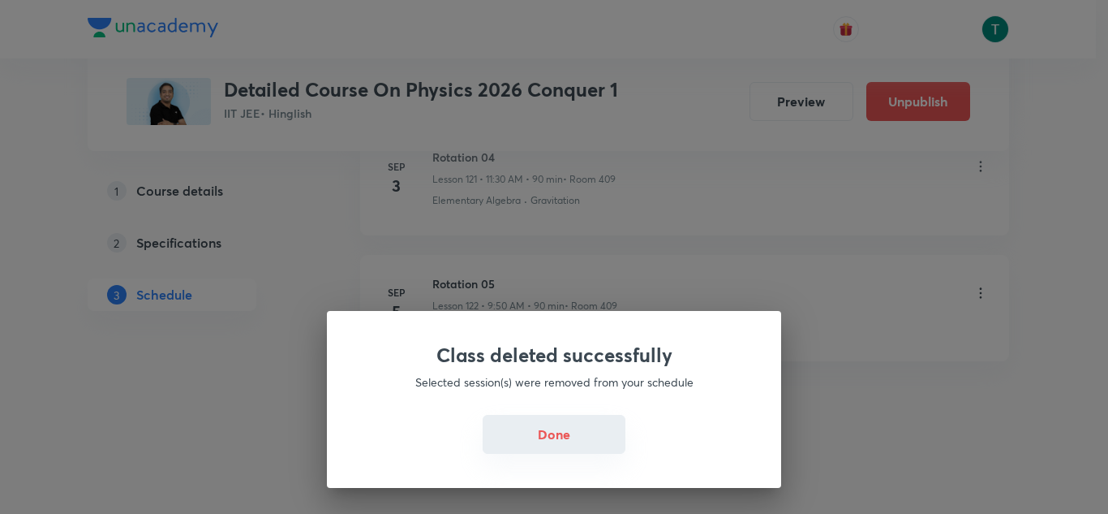
click at [579, 445] on button "Done" at bounding box center [554, 434] width 143 height 39
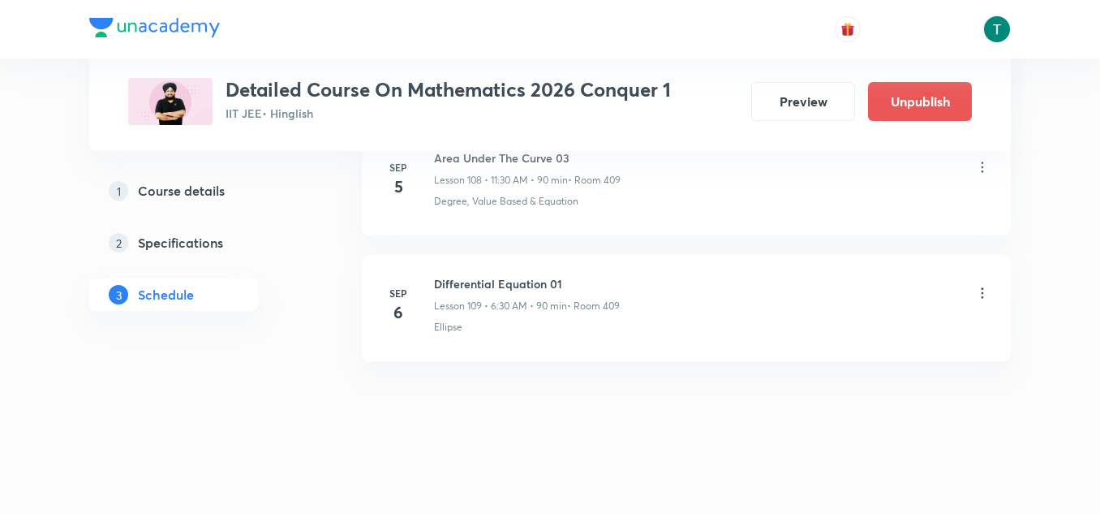
click at [983, 294] on icon at bounding box center [982, 293] width 16 height 16
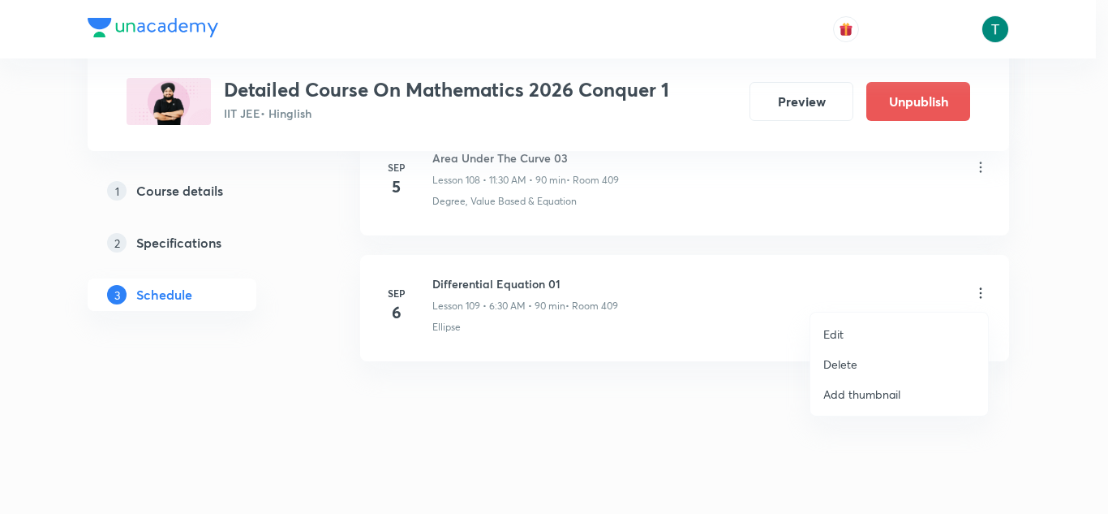
click at [823, 372] on li "Delete" at bounding box center [899, 364] width 178 height 30
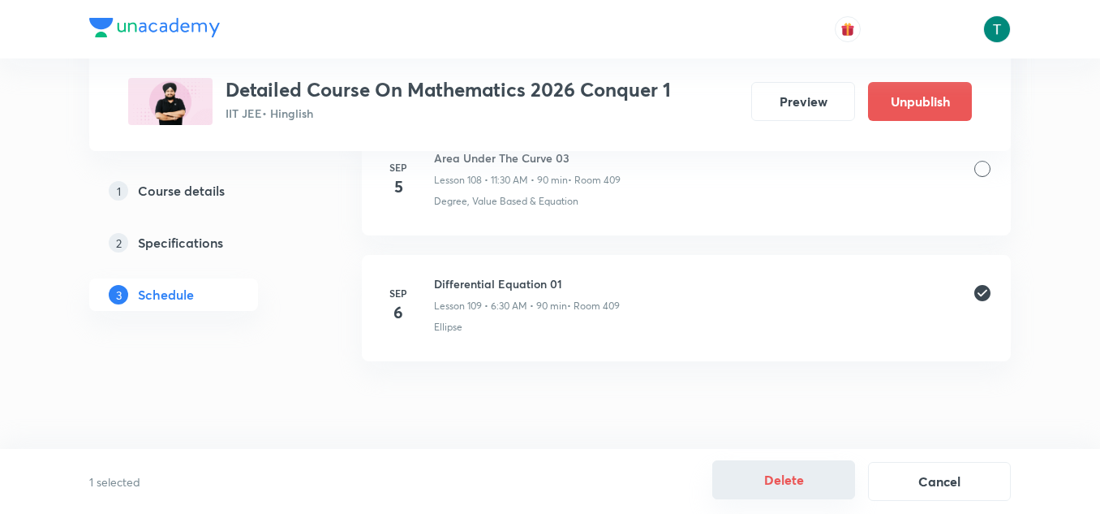
click at [789, 480] on button "Delete" at bounding box center [783, 479] width 143 height 39
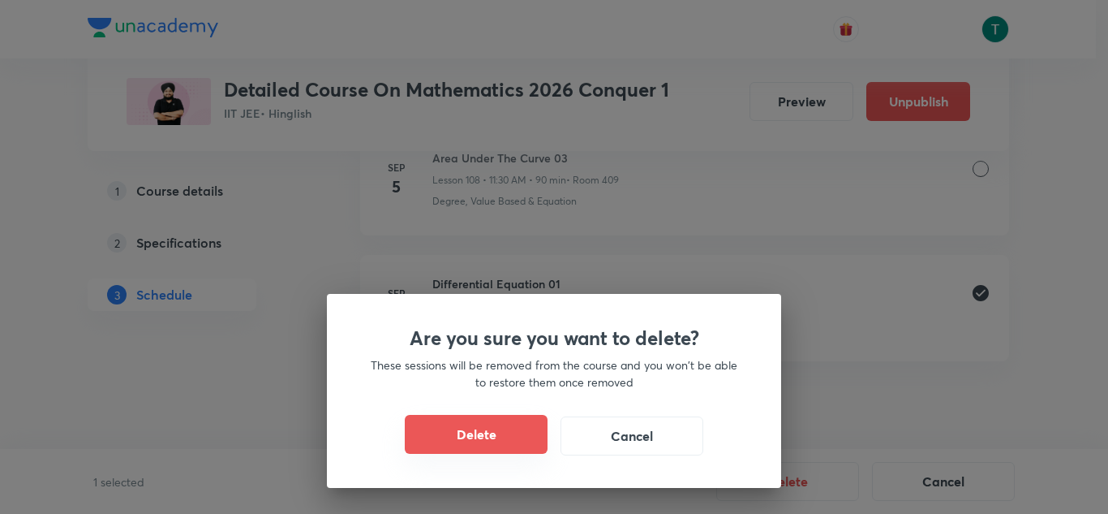
click at [501, 441] on button "Delete" at bounding box center [476, 434] width 143 height 39
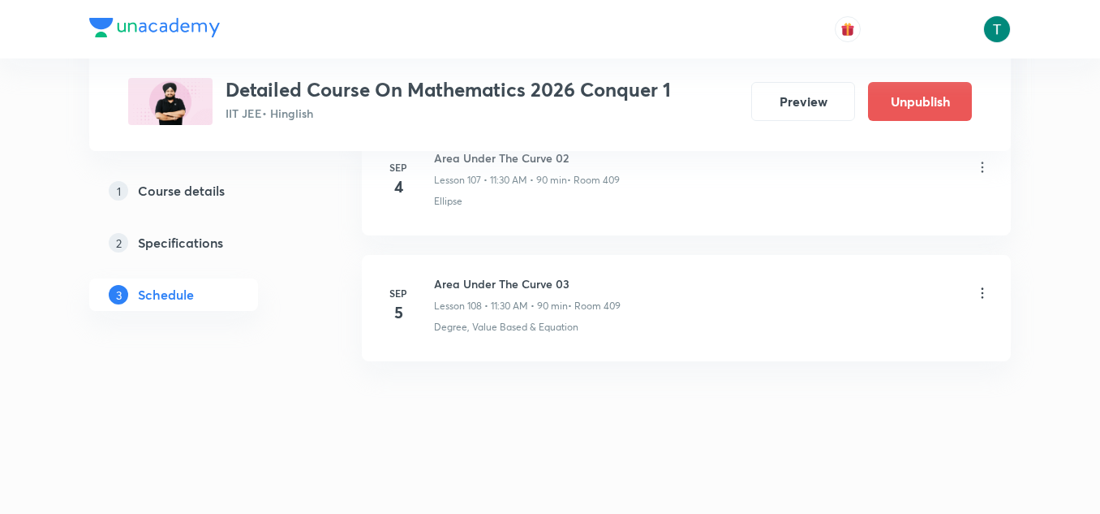
scroll to position [14472, 0]
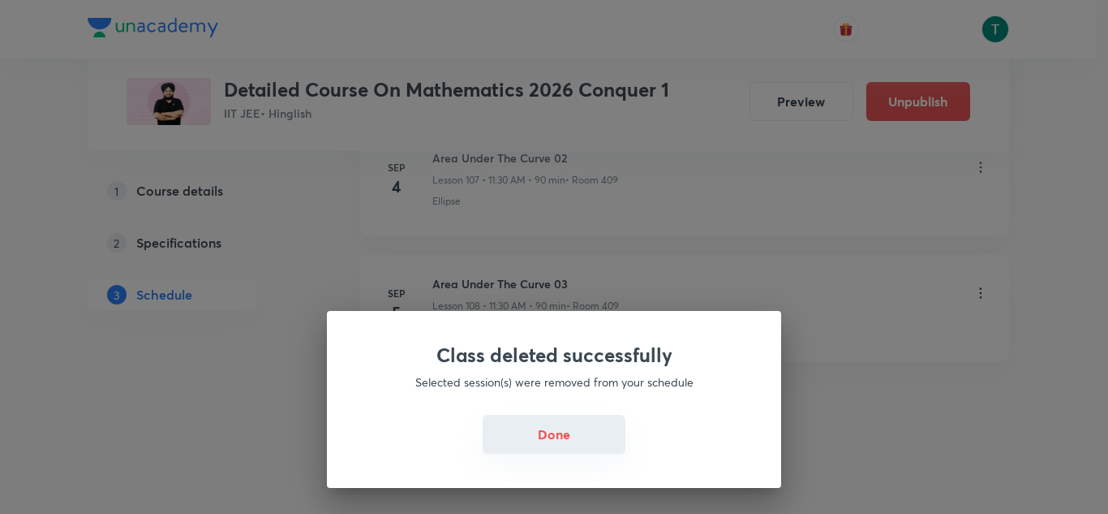
click at [591, 442] on button "Done" at bounding box center [554, 434] width 143 height 39
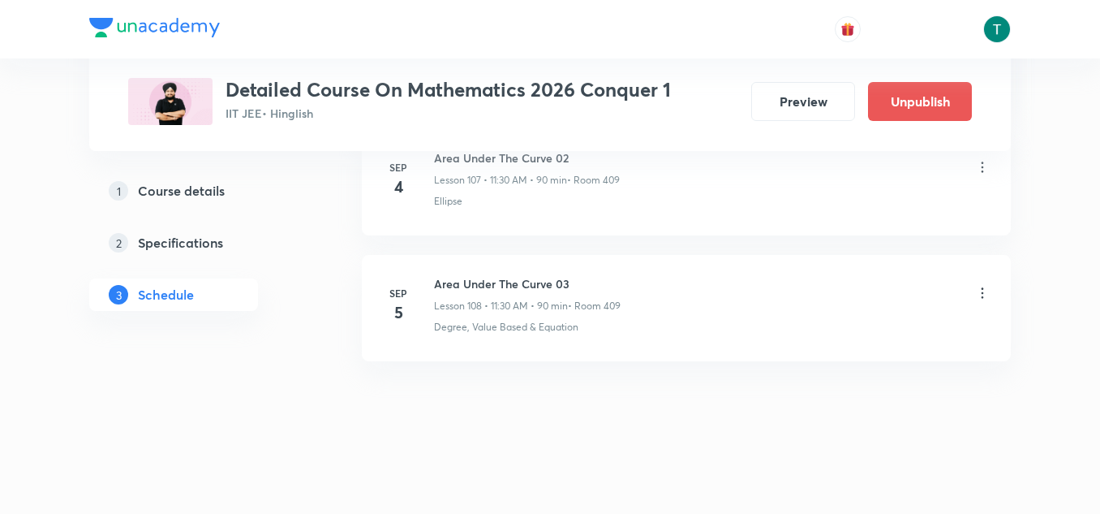
click at [381, 62] on div "Plus Courses Detailed Course On Mathematics 2026 Conquer 1 IIT JEE • Hinglish P…" at bounding box center [550, 75] width 844 height 99
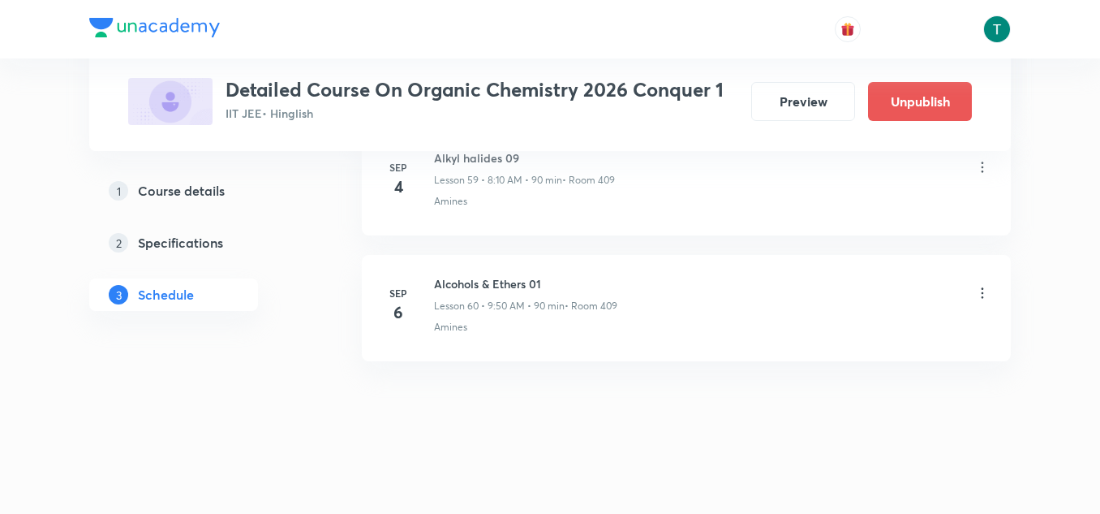
click at [989, 290] on icon at bounding box center [982, 293] width 16 height 16
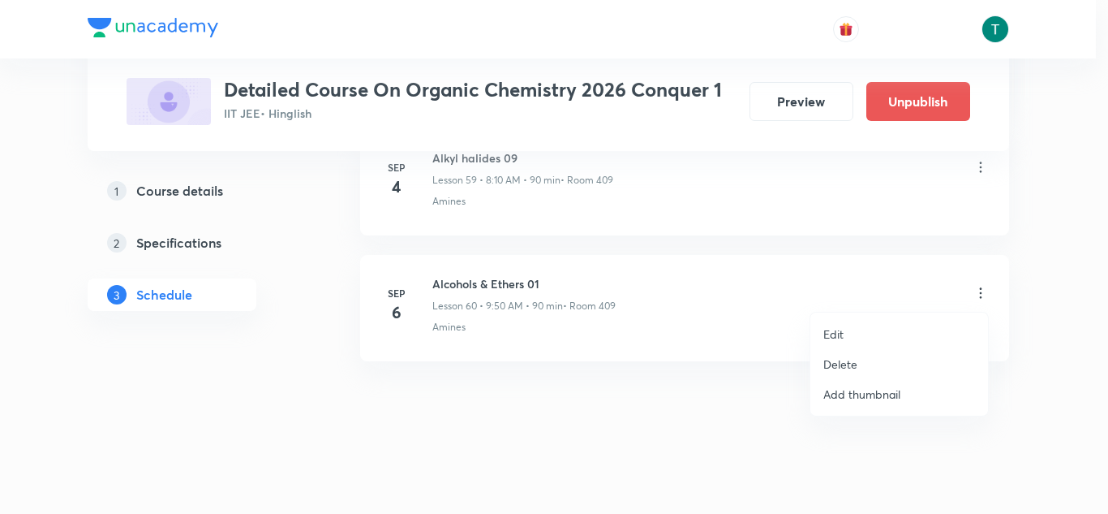
click at [839, 361] on p "Delete" at bounding box center [840, 363] width 34 height 17
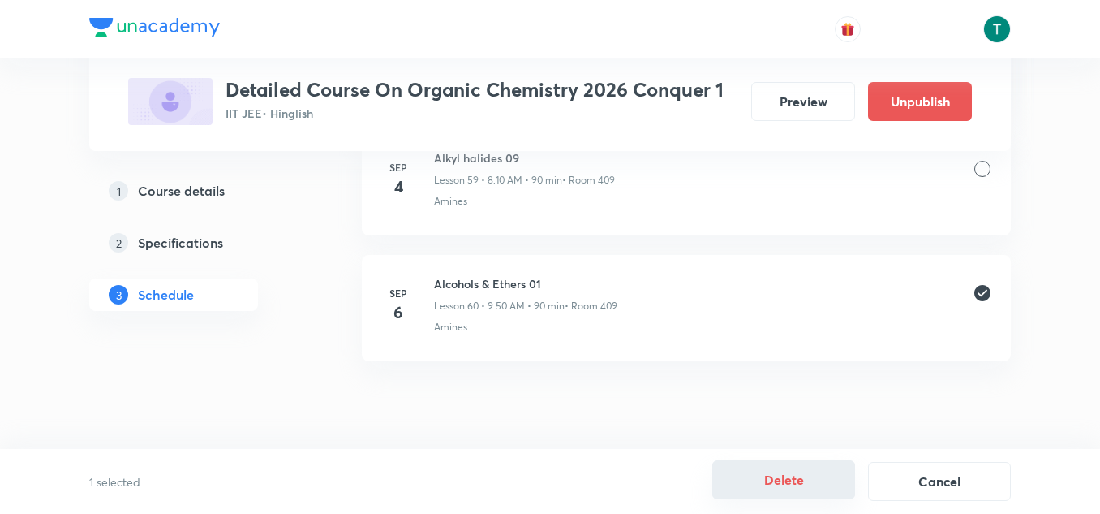
click at [797, 490] on button "Delete" at bounding box center [783, 479] width 143 height 39
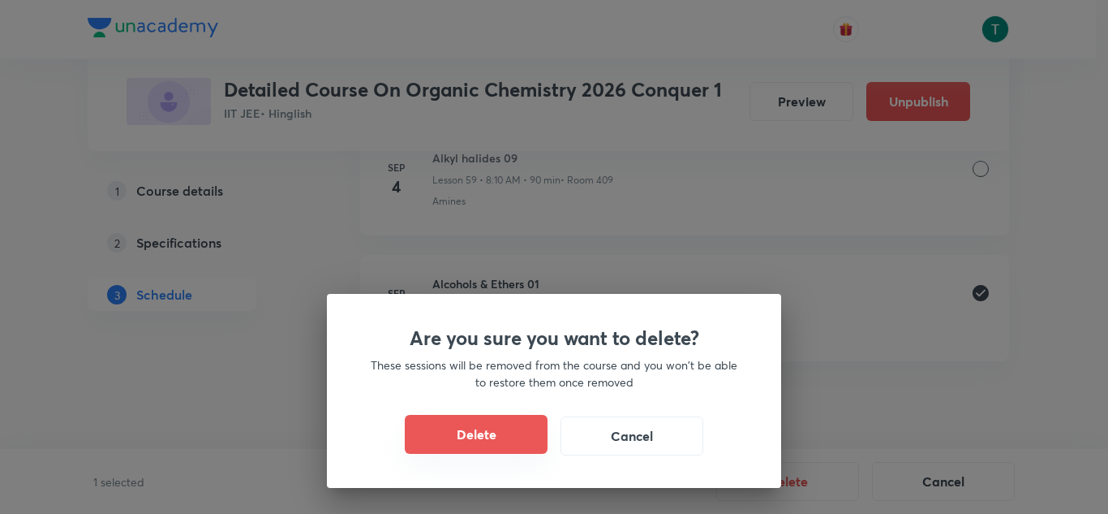
click at [499, 419] on button "Delete" at bounding box center [476, 434] width 143 height 39
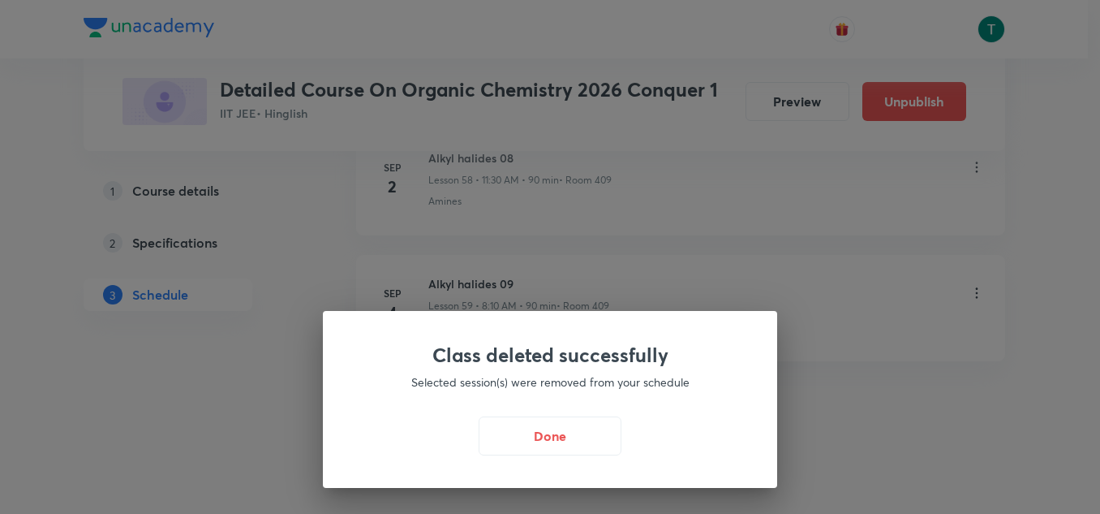
scroll to position [8206, 0]
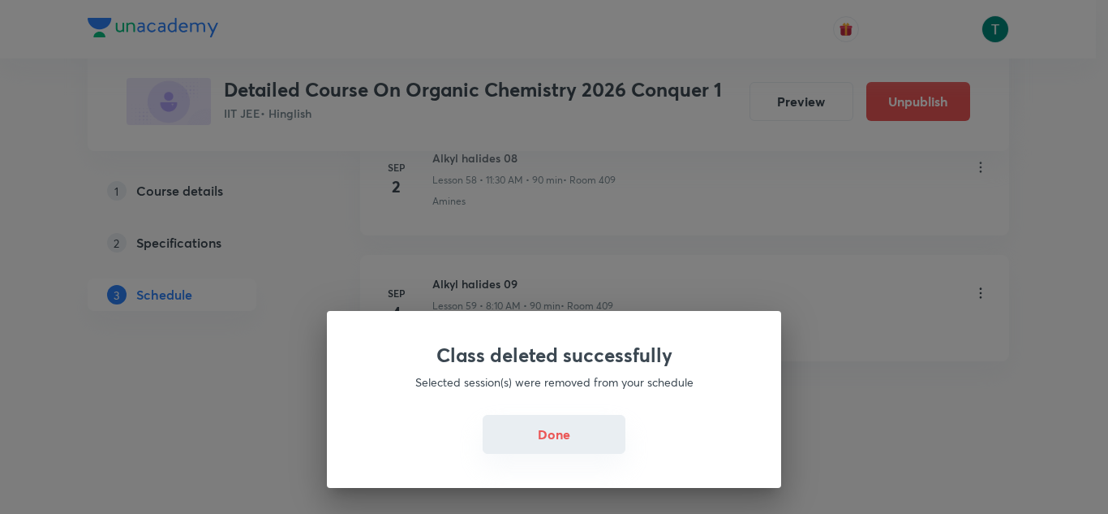
click at [547, 431] on button "Done" at bounding box center [554, 434] width 143 height 39
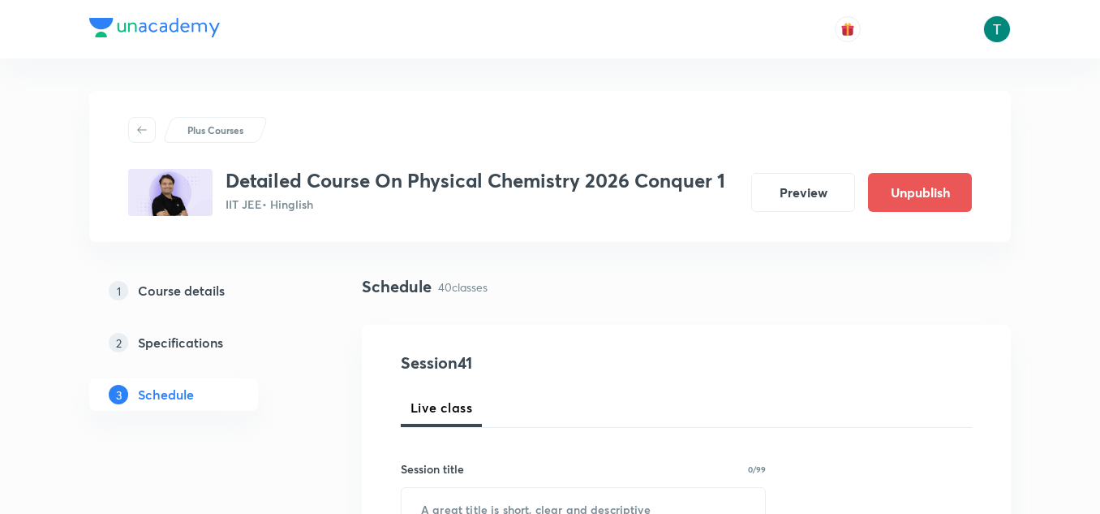
scroll to position [5920, 0]
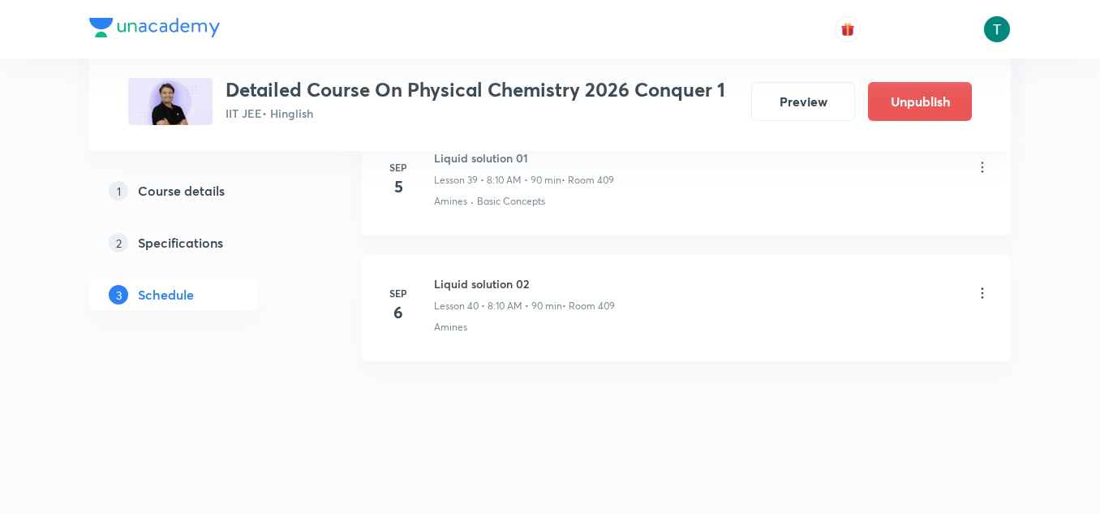
click at [983, 282] on div "Liquid solution 02 Lesson 40 • 8:10 AM • 90 min • Room 409" at bounding box center [712, 294] width 557 height 38
click at [978, 290] on icon at bounding box center [982, 293] width 16 height 16
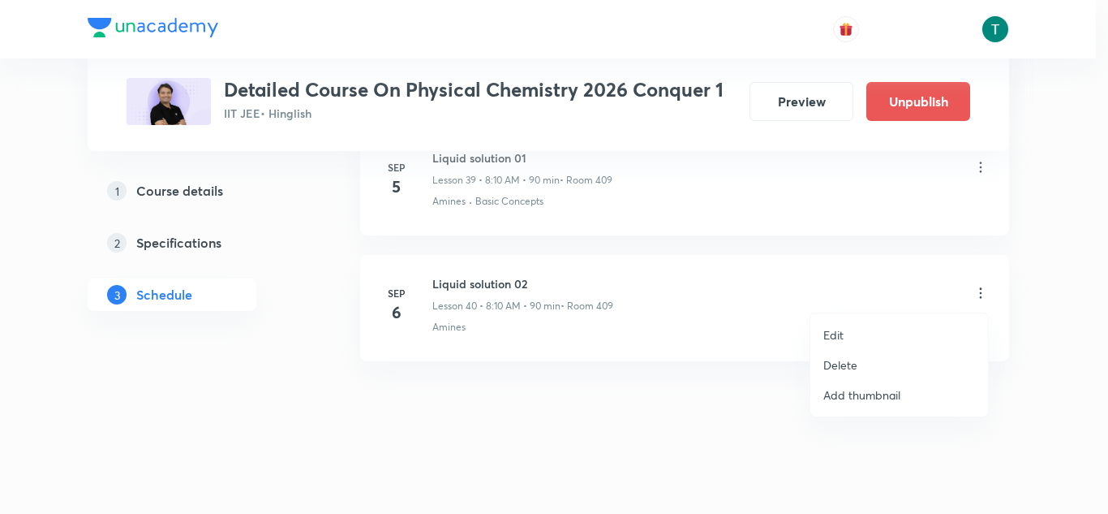
click at [844, 359] on p "Delete" at bounding box center [840, 364] width 34 height 17
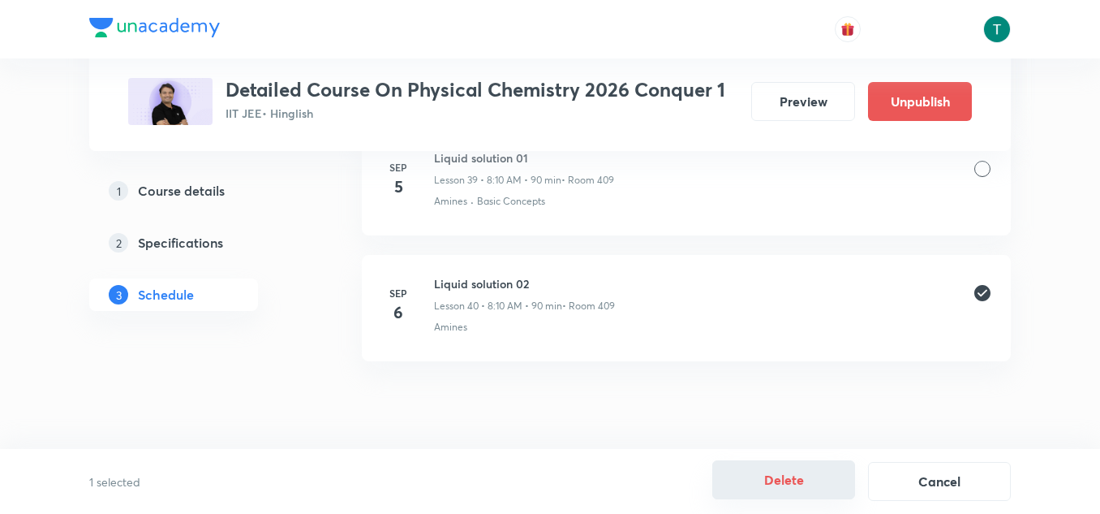
click at [783, 476] on button "Delete" at bounding box center [783, 479] width 143 height 39
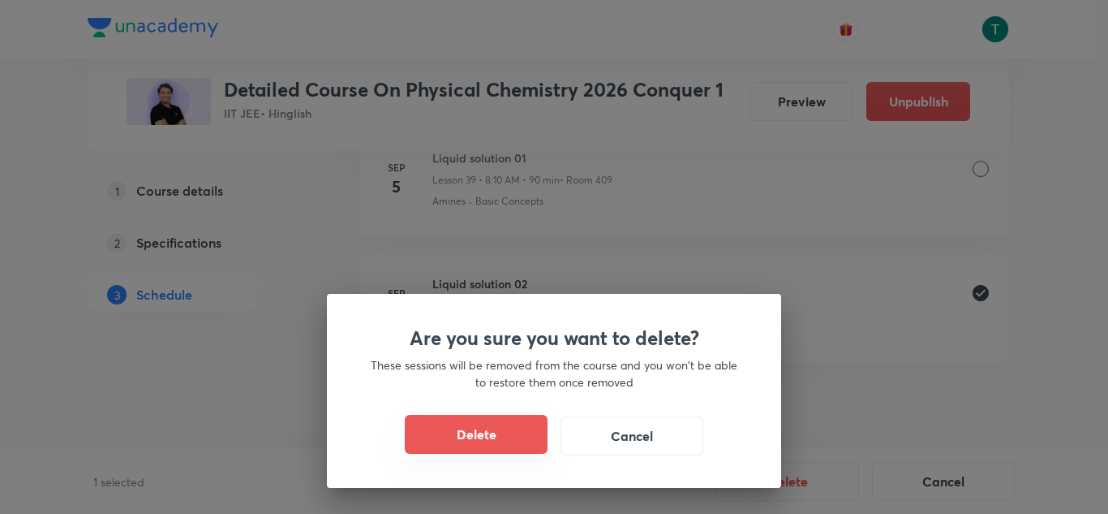
click at [499, 432] on button "Delete" at bounding box center [476, 434] width 143 height 39
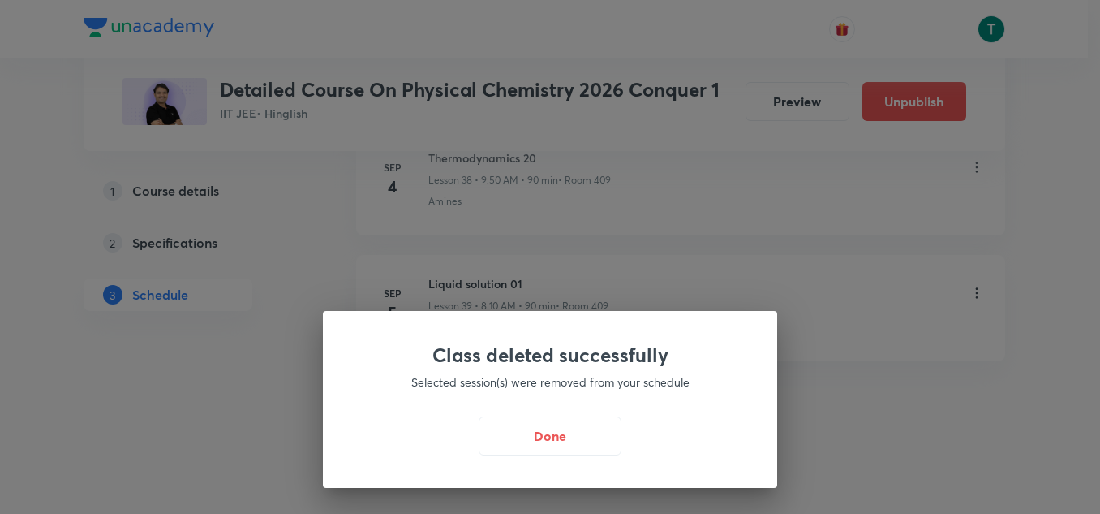
scroll to position [5795, 0]
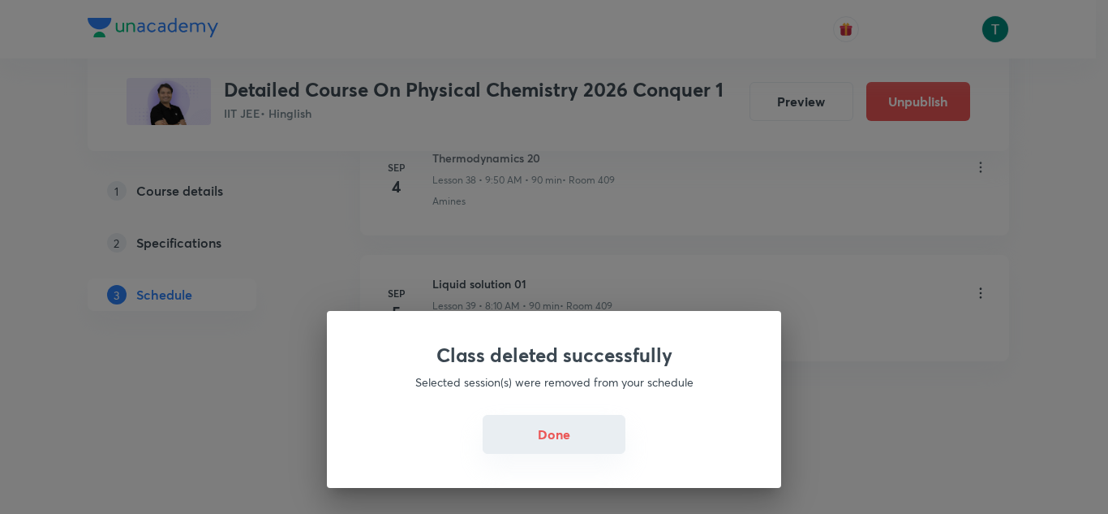
click at [553, 416] on button "Done" at bounding box center [554, 434] width 143 height 39
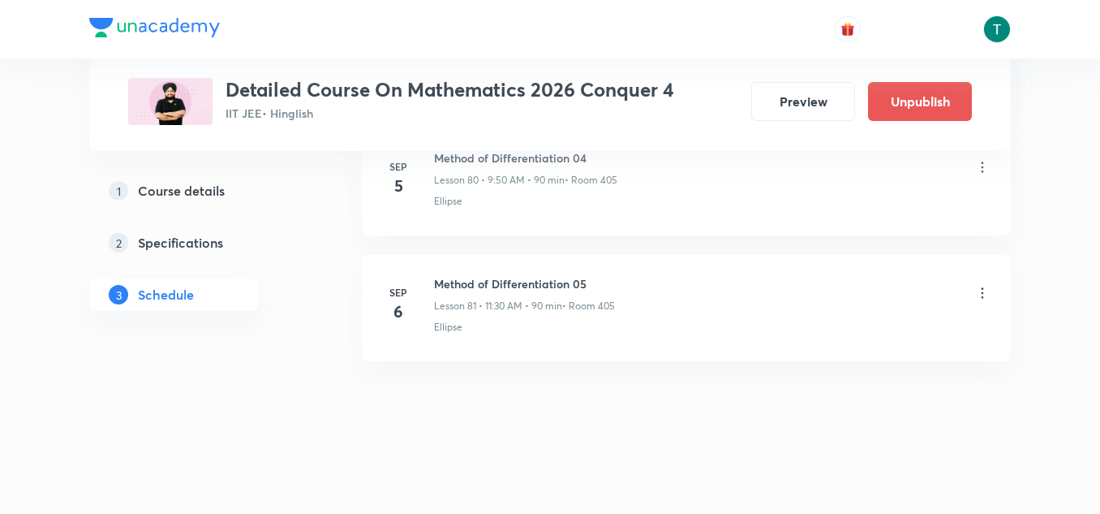
click at [978, 291] on icon at bounding box center [982, 293] width 16 height 16
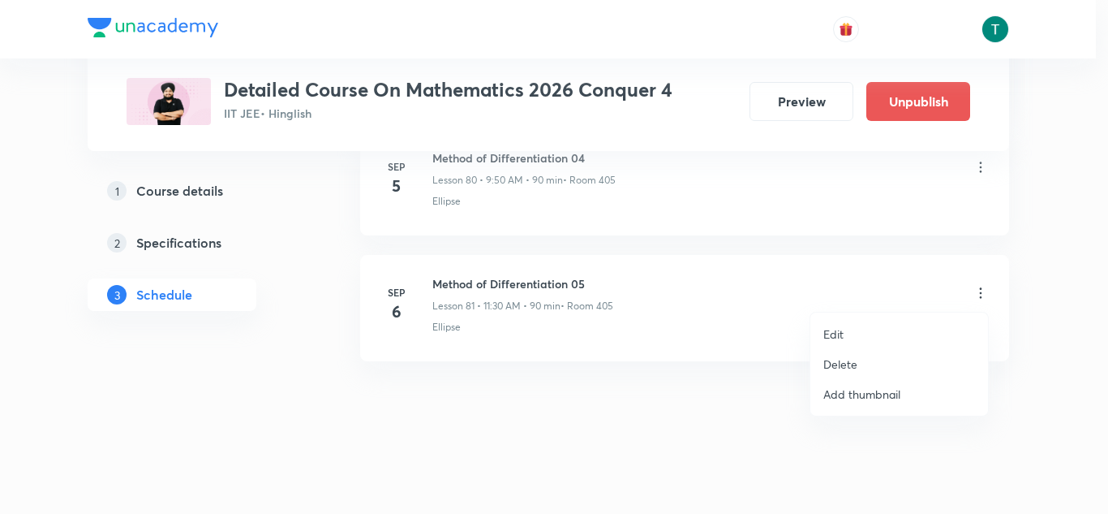
click at [853, 363] on p "Delete" at bounding box center [840, 363] width 34 height 17
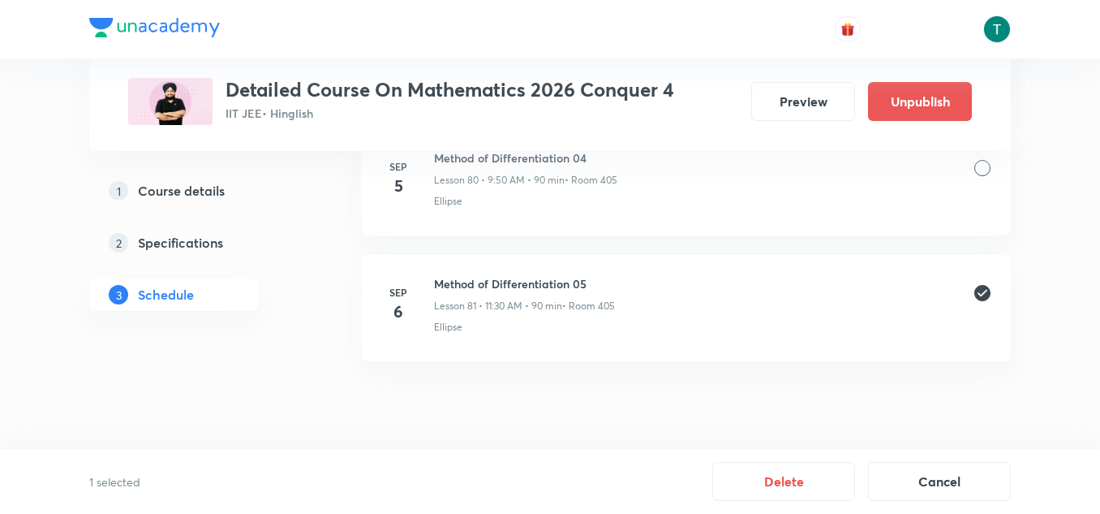
click at [798, 468] on button "Delete" at bounding box center [783, 481] width 143 height 39
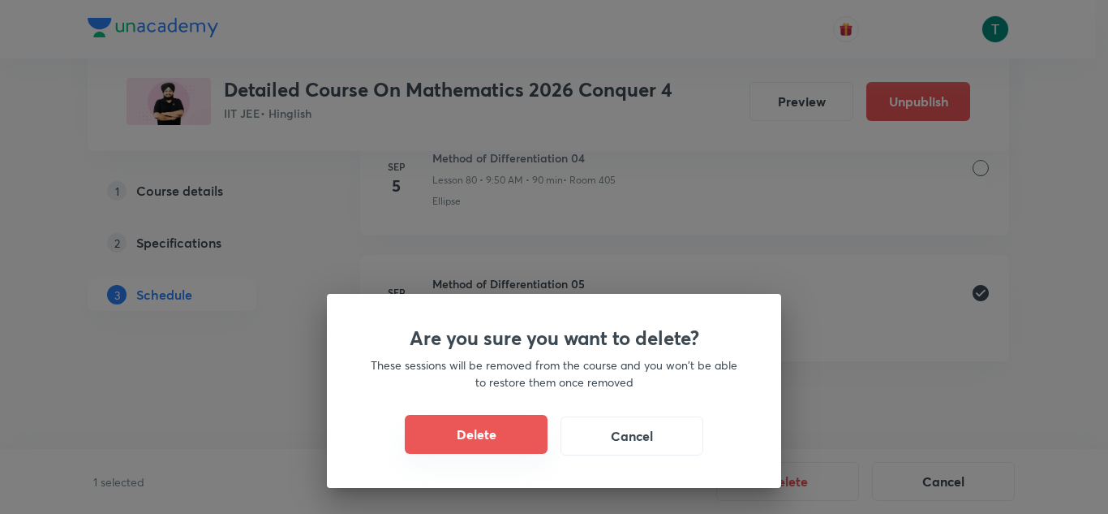
click at [478, 426] on button "Delete" at bounding box center [476, 434] width 143 height 39
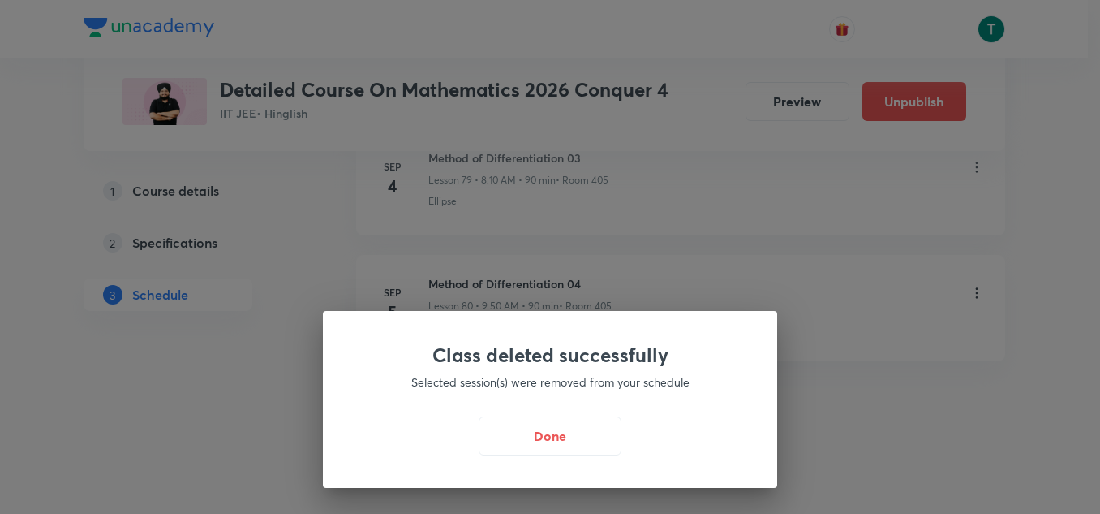
scroll to position [10951, 0]
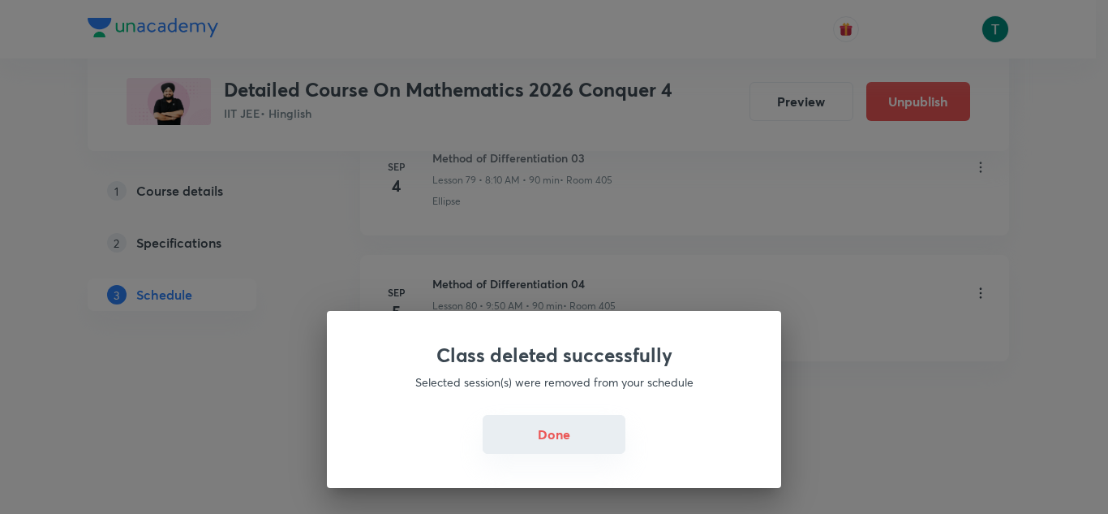
click at [536, 430] on button "Done" at bounding box center [554, 434] width 143 height 39
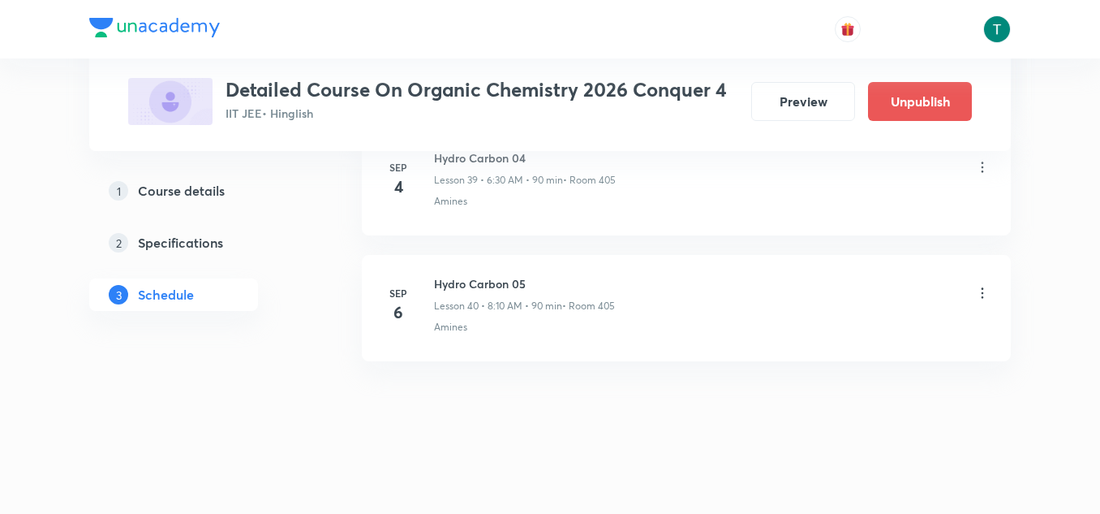
click at [984, 294] on icon at bounding box center [982, 293] width 16 height 16
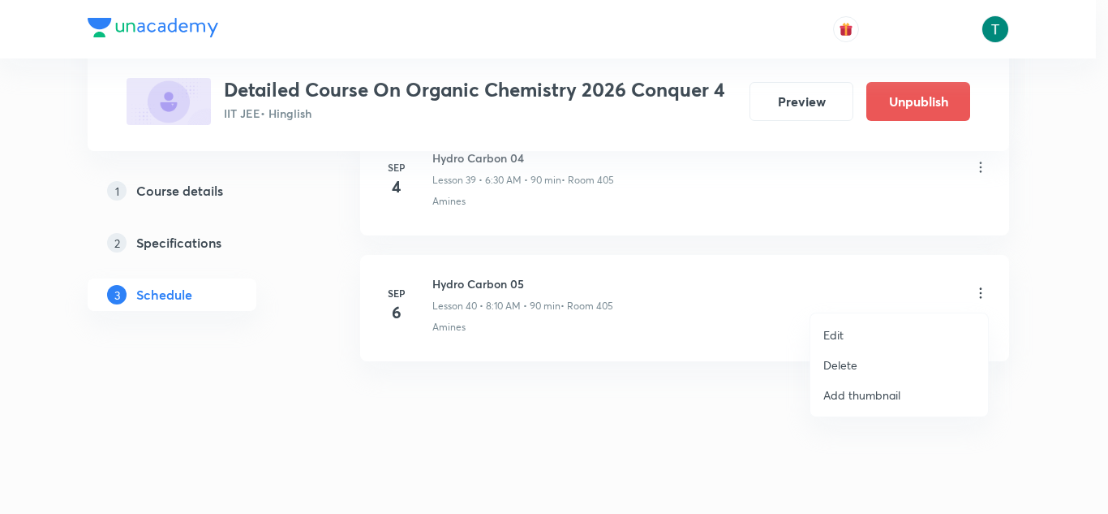
click at [858, 372] on li "Delete" at bounding box center [899, 365] width 178 height 30
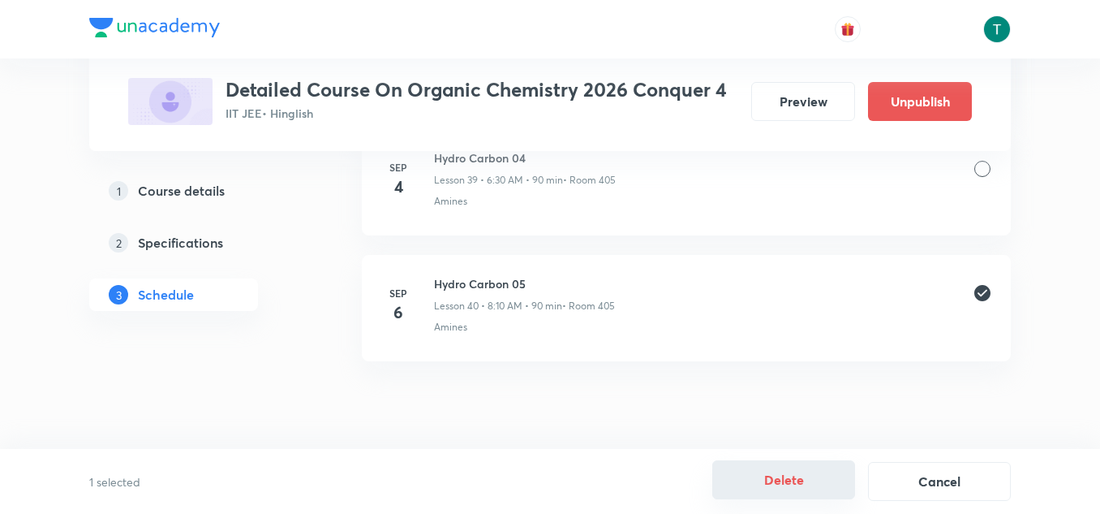
click at [792, 476] on button "Delete" at bounding box center [783, 479] width 143 height 39
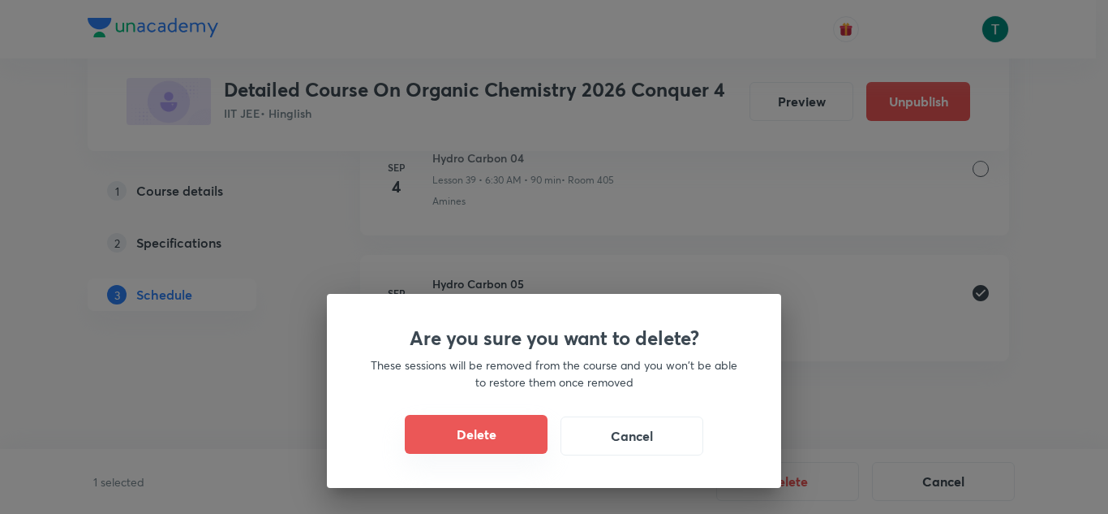
click at [479, 423] on button "Delete" at bounding box center [476, 434] width 143 height 39
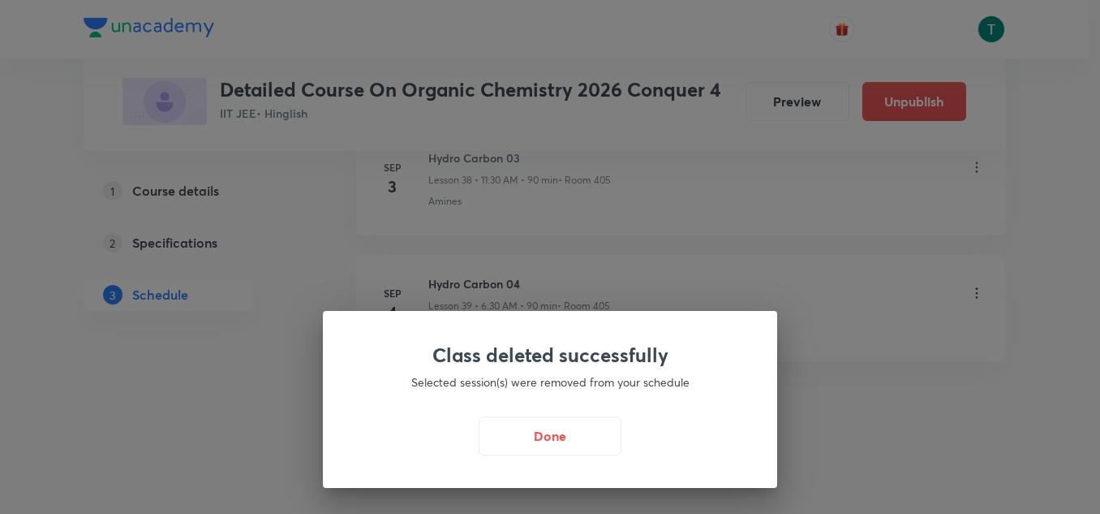
scroll to position [5691, 0]
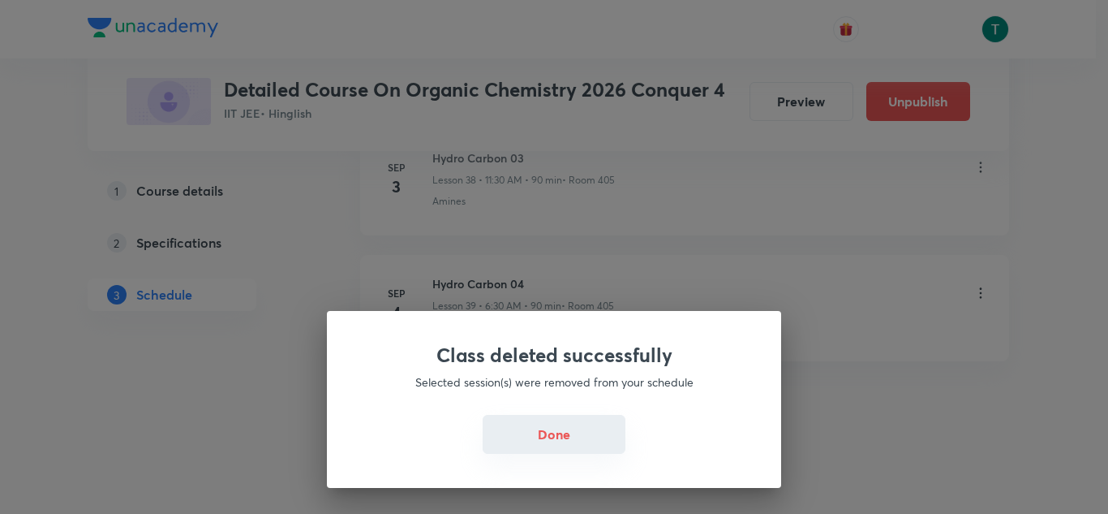
click at [541, 432] on button "Done" at bounding box center [554, 434] width 143 height 39
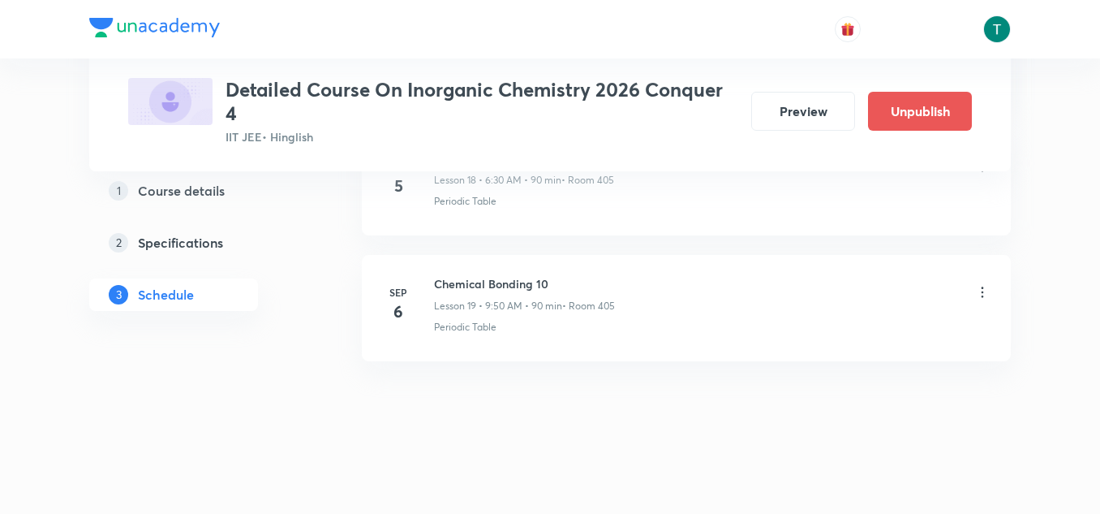
click at [982, 286] on icon at bounding box center [982, 292] width 16 height 16
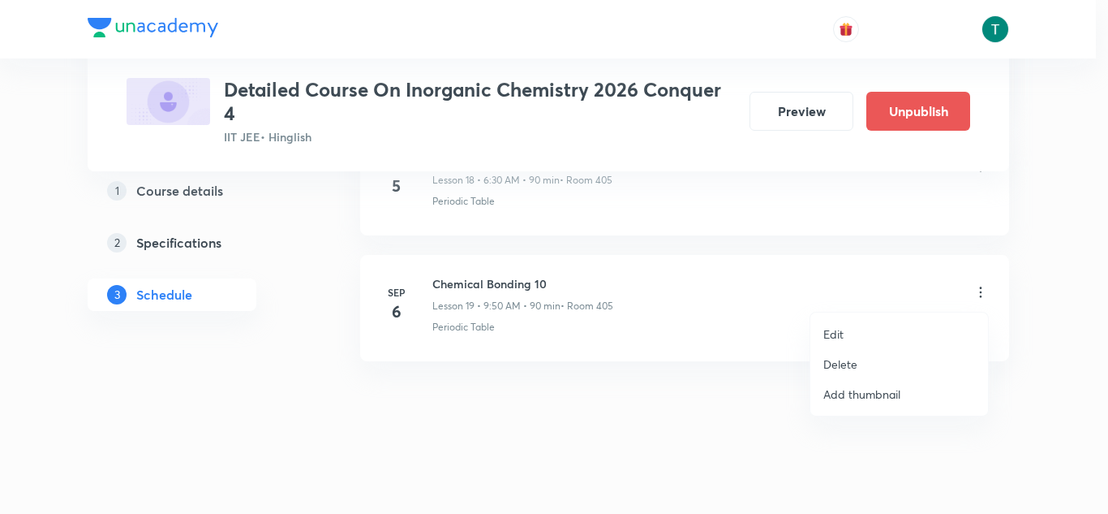
click at [840, 357] on p "Delete" at bounding box center [840, 363] width 34 height 17
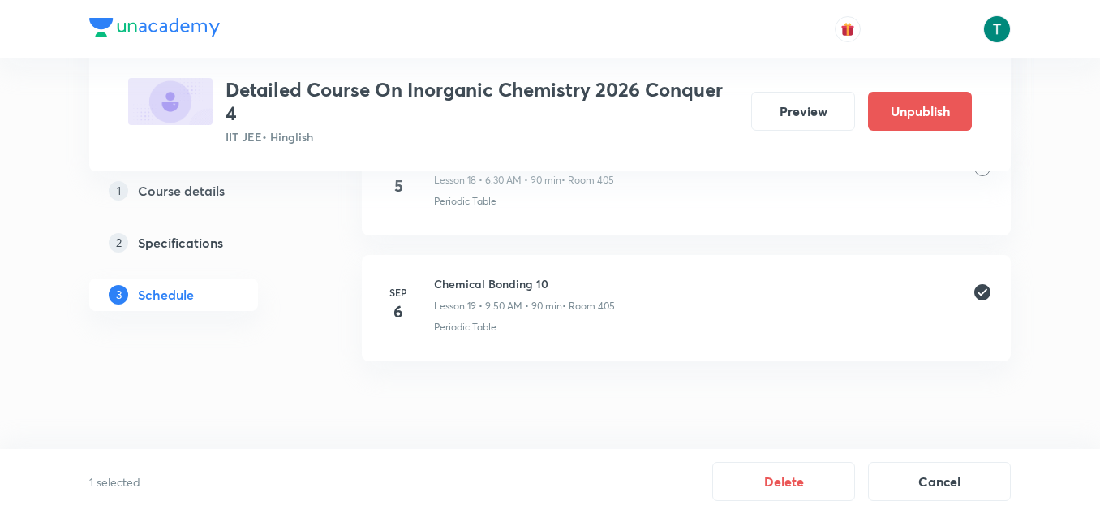
click at [820, 466] on button "Delete" at bounding box center [783, 481] width 143 height 39
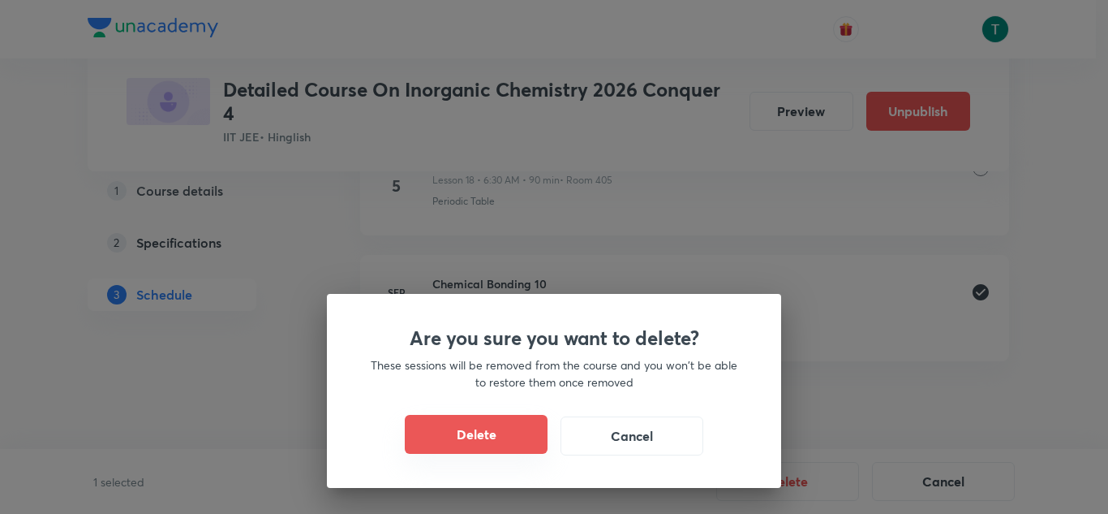
click at [514, 435] on button "Delete" at bounding box center [476, 434] width 143 height 39
